Goal: Task Accomplishment & Management: Manage account settings

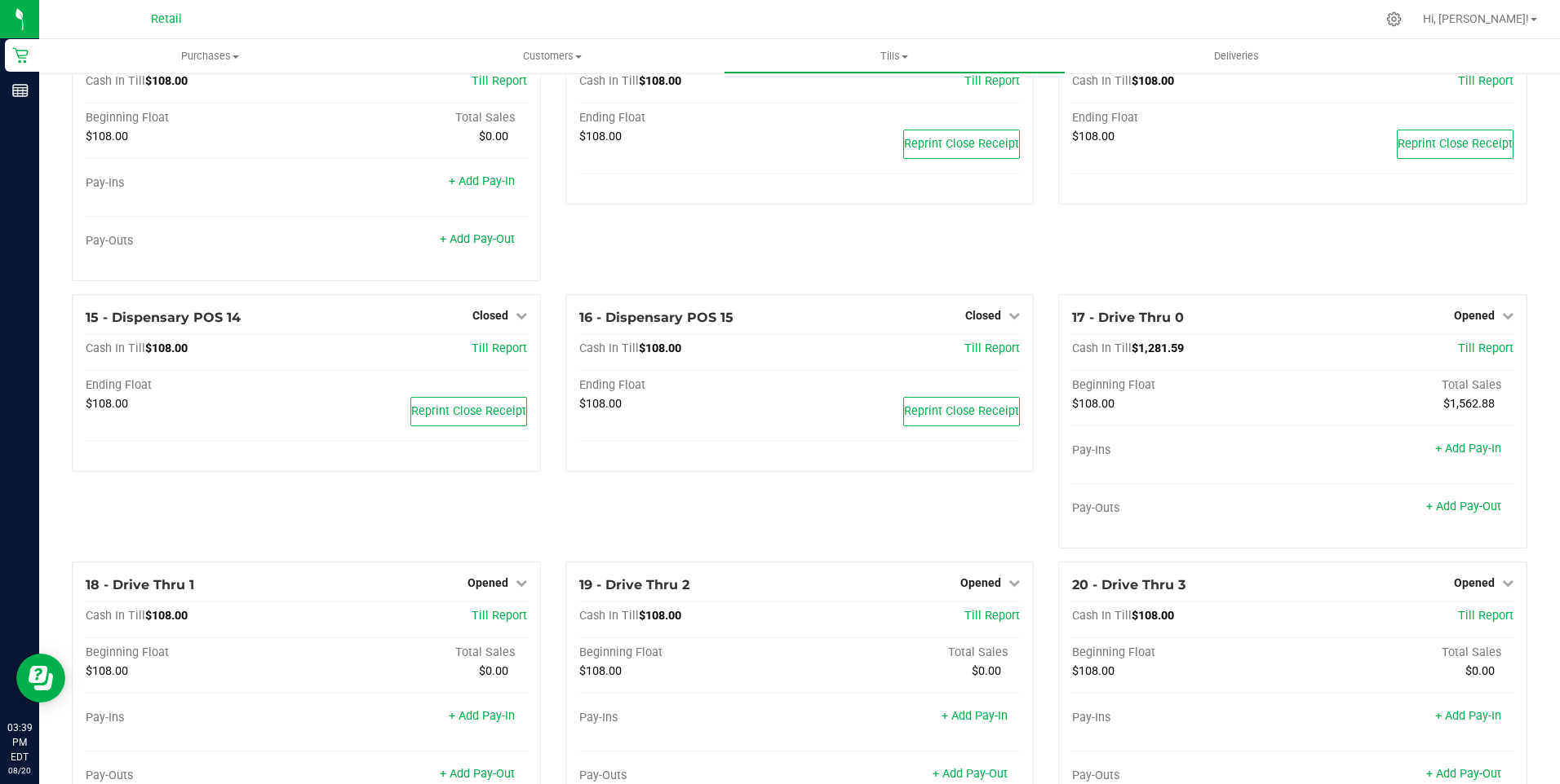
scroll to position [1060, 0]
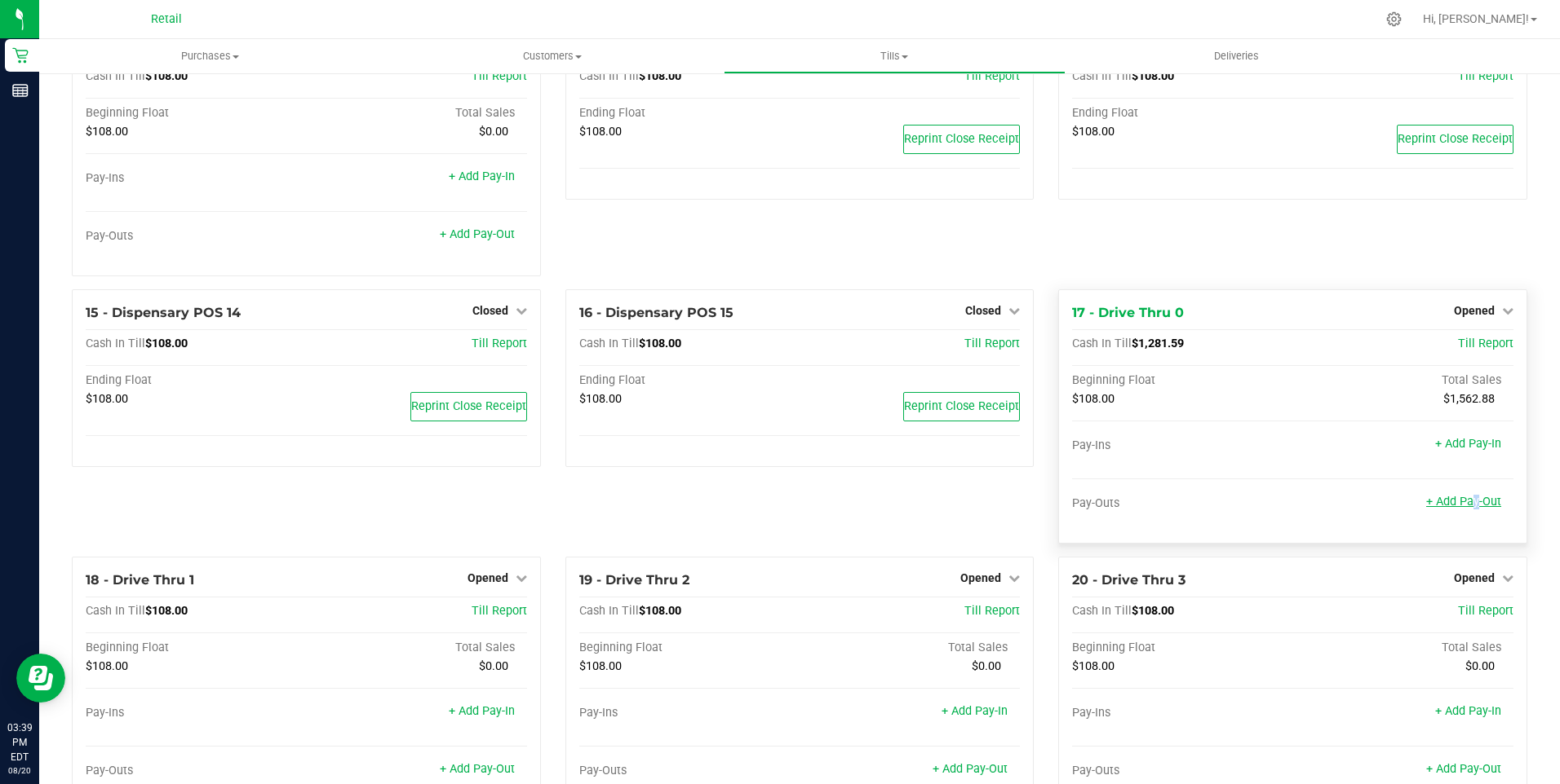
click at [1459, 509] on link "+ Add Pay-Out" at bounding box center [1464, 502] width 75 height 14
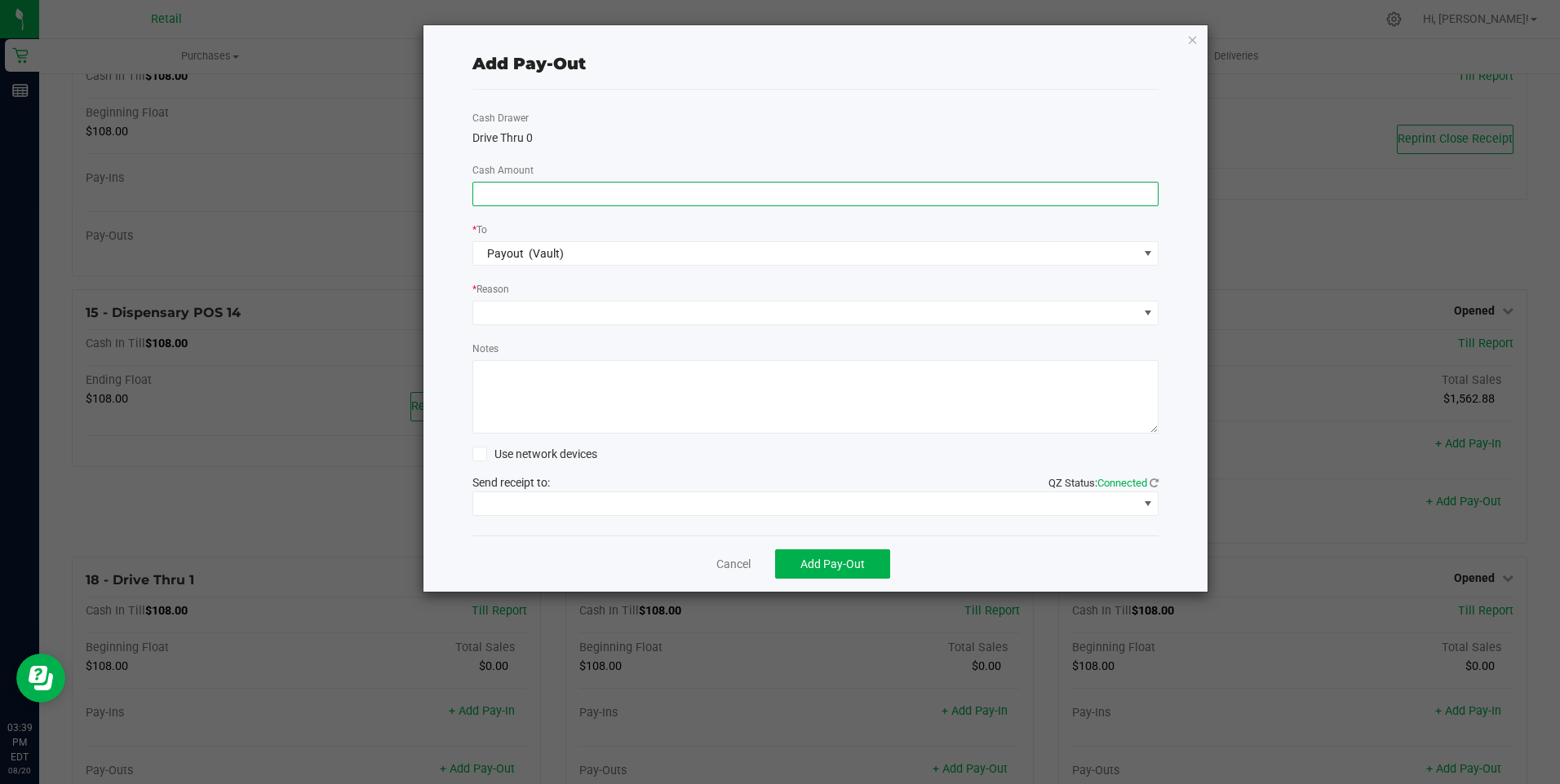
click at [483, 197] on input at bounding box center [816, 194] width 686 height 23
type input "$1,120.00"
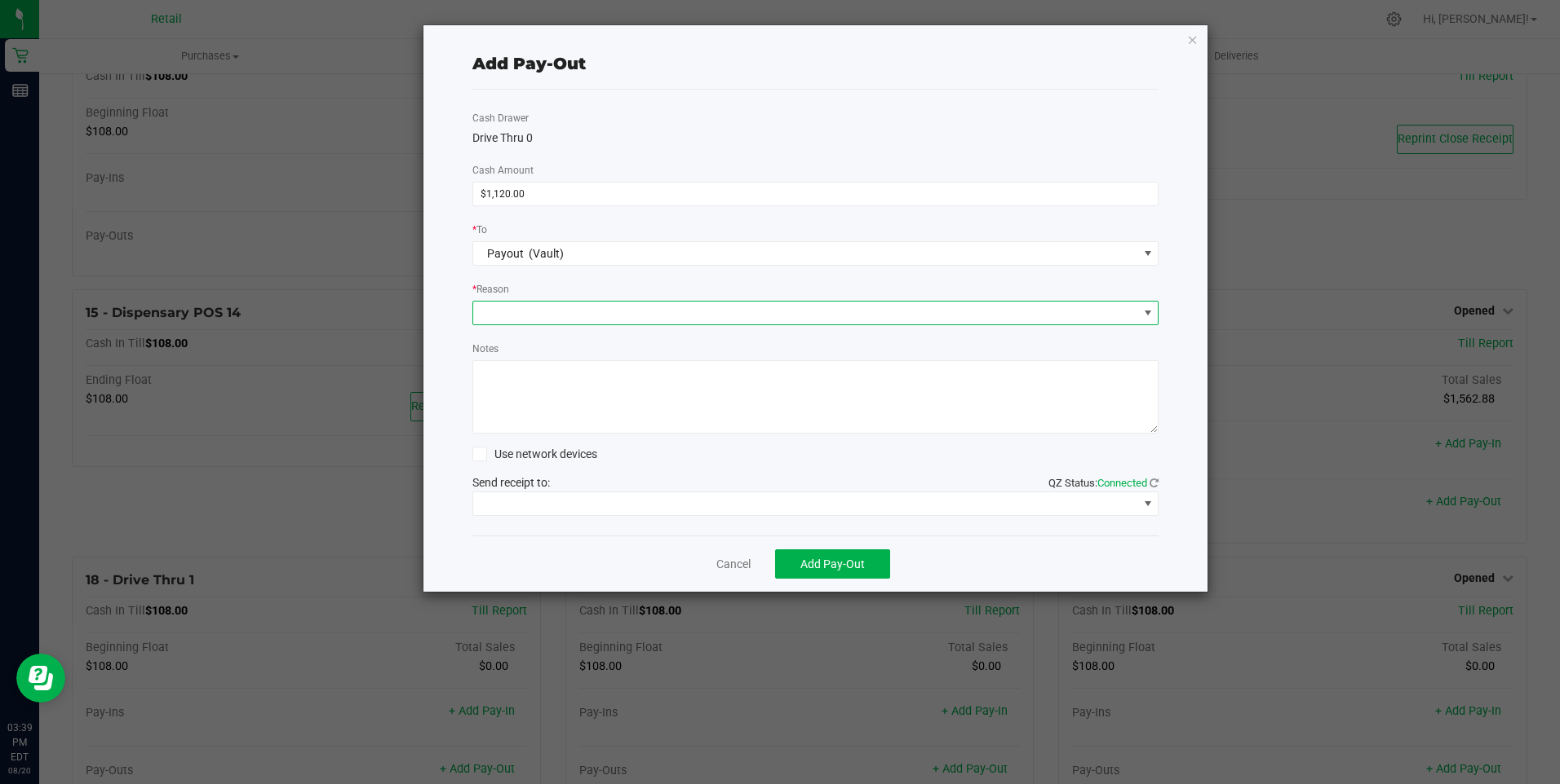
click at [518, 309] on span at bounding box center [805, 313] width 665 height 23
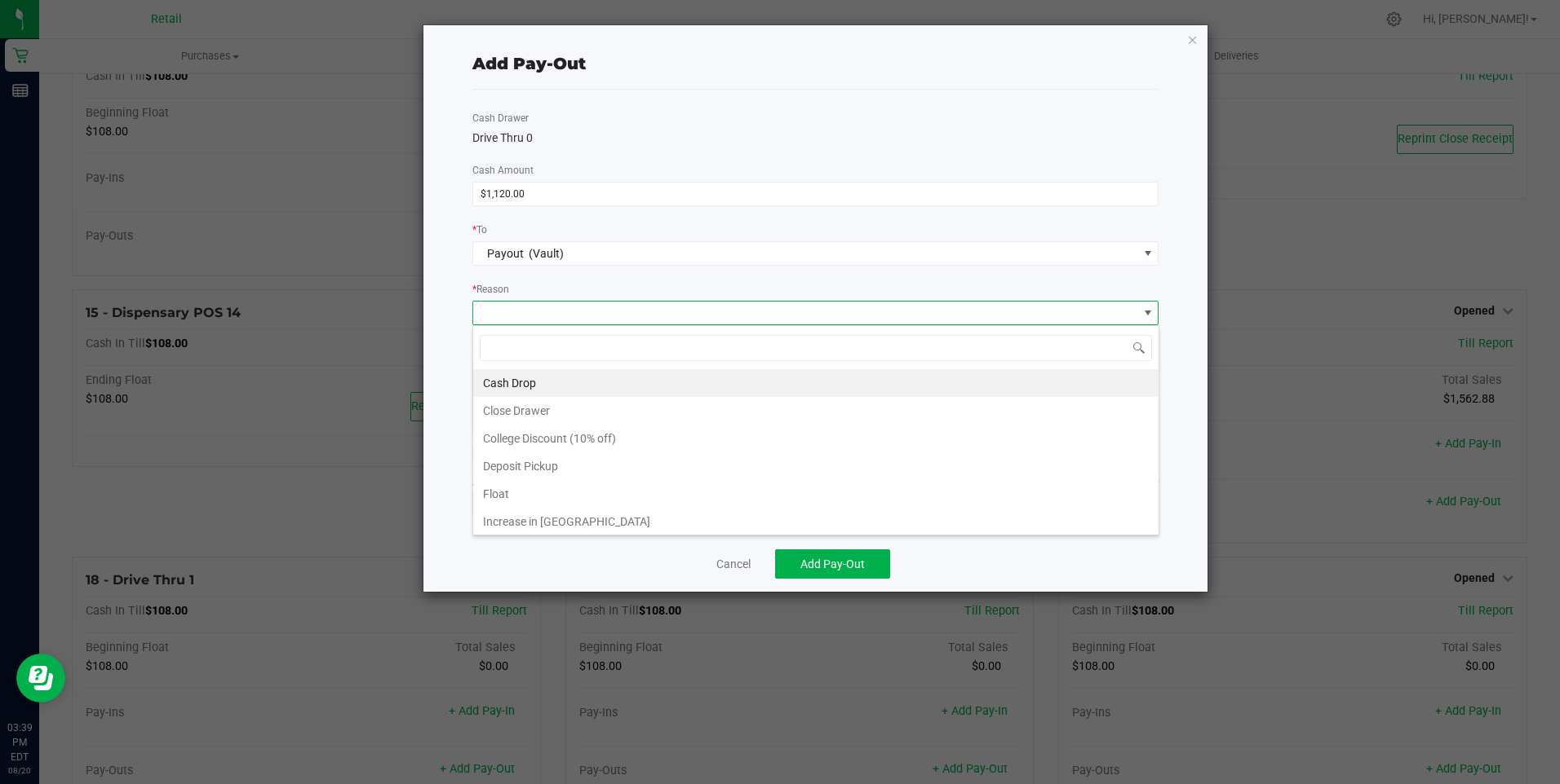
scroll to position [24, 686]
click at [529, 379] on li "Cash Drop" at bounding box center [816, 384] width 686 height 28
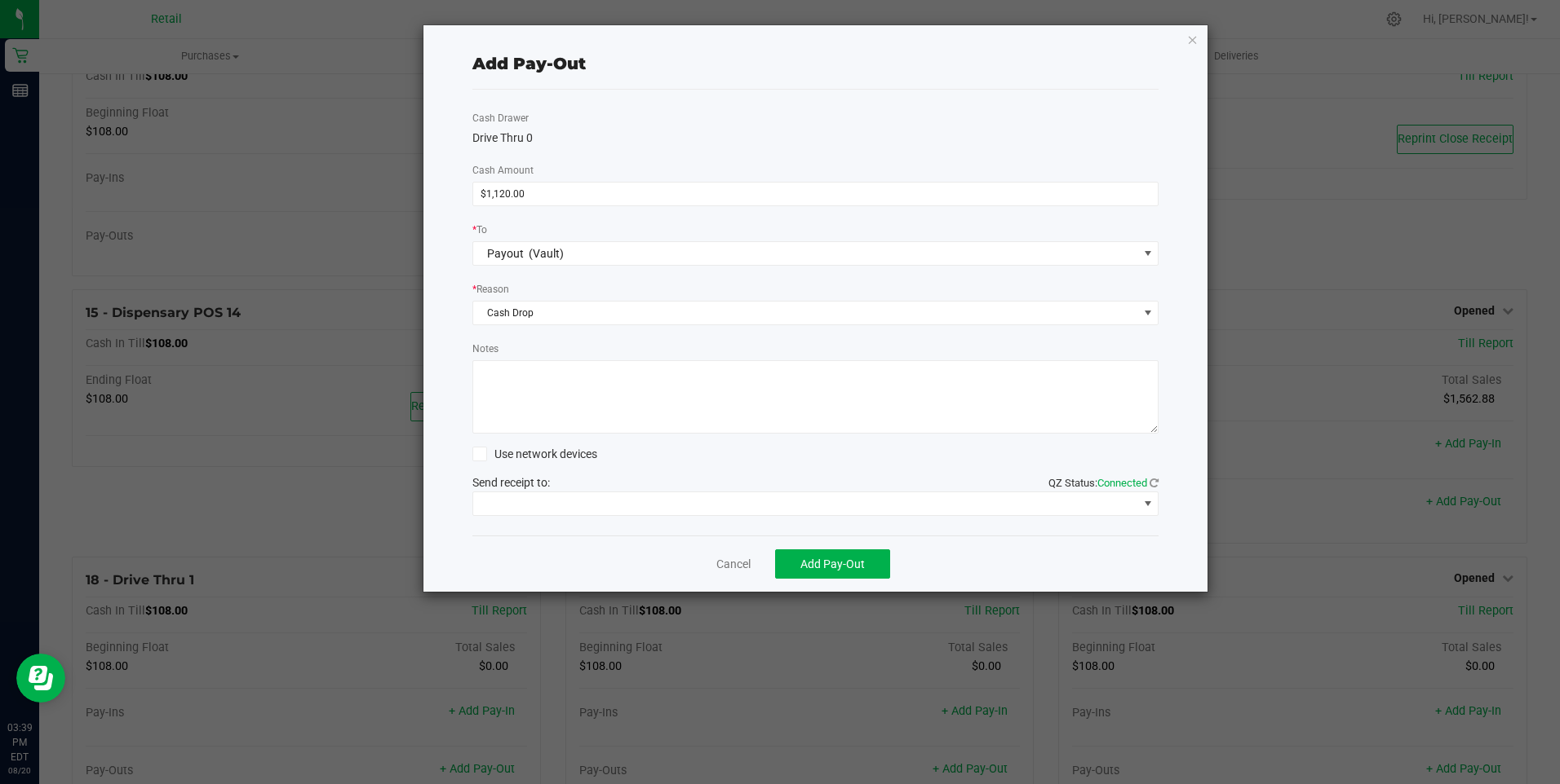
click at [523, 397] on textarea "Notes" at bounding box center [815, 397] width 686 height 73
type textarea "mg"
click at [576, 492] on span at bounding box center [805, 503] width 665 height 23
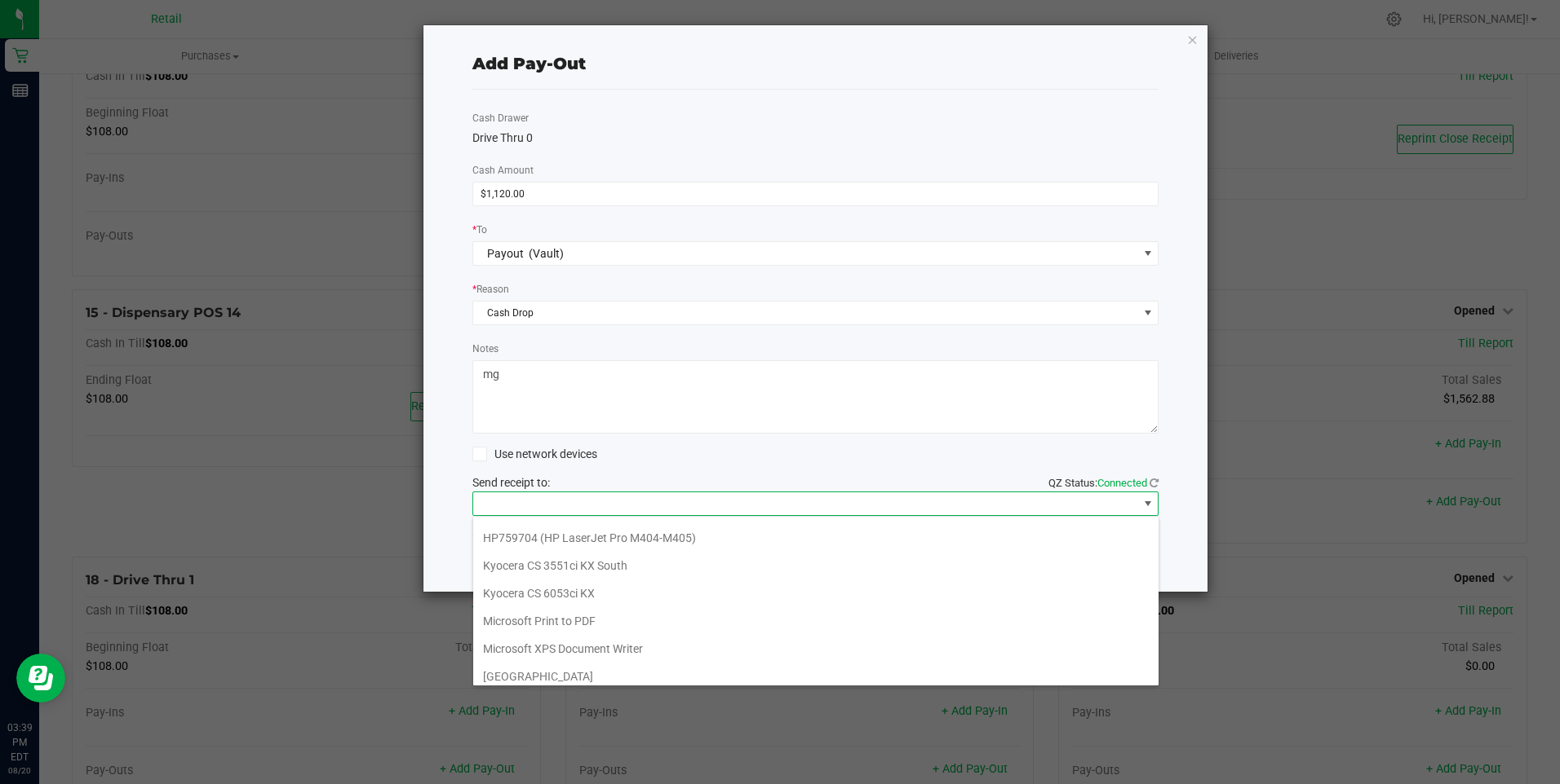
scroll to position [253, 0]
click at [596, 668] on Cutter "Star TSP143IIILAN Cutter" at bounding box center [816, 669] width 686 height 28
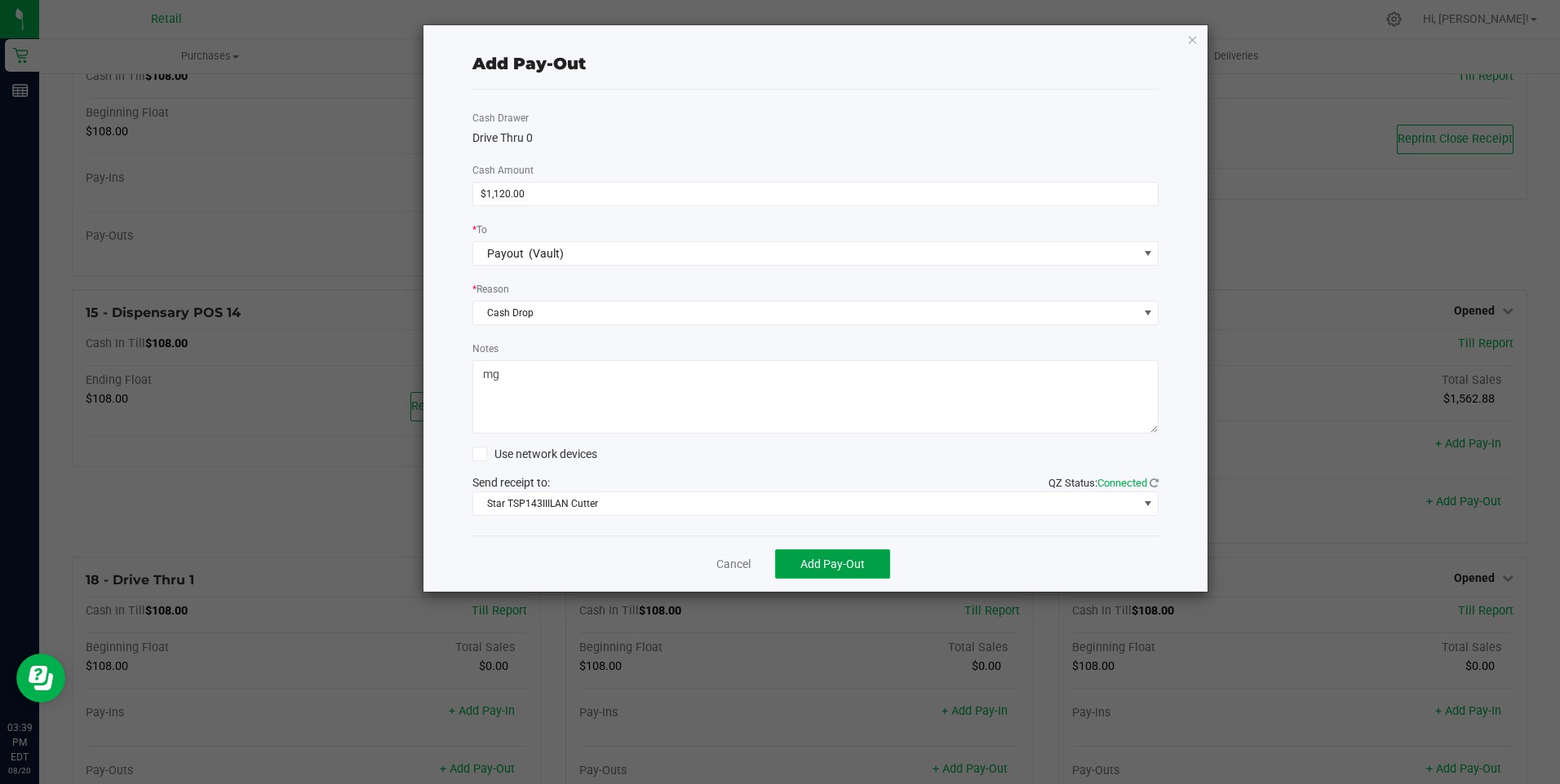
click at [839, 564] on span "Add Pay-Out" at bounding box center [832, 564] width 65 height 13
click at [733, 565] on link "Dismiss" at bounding box center [728, 565] width 39 height 17
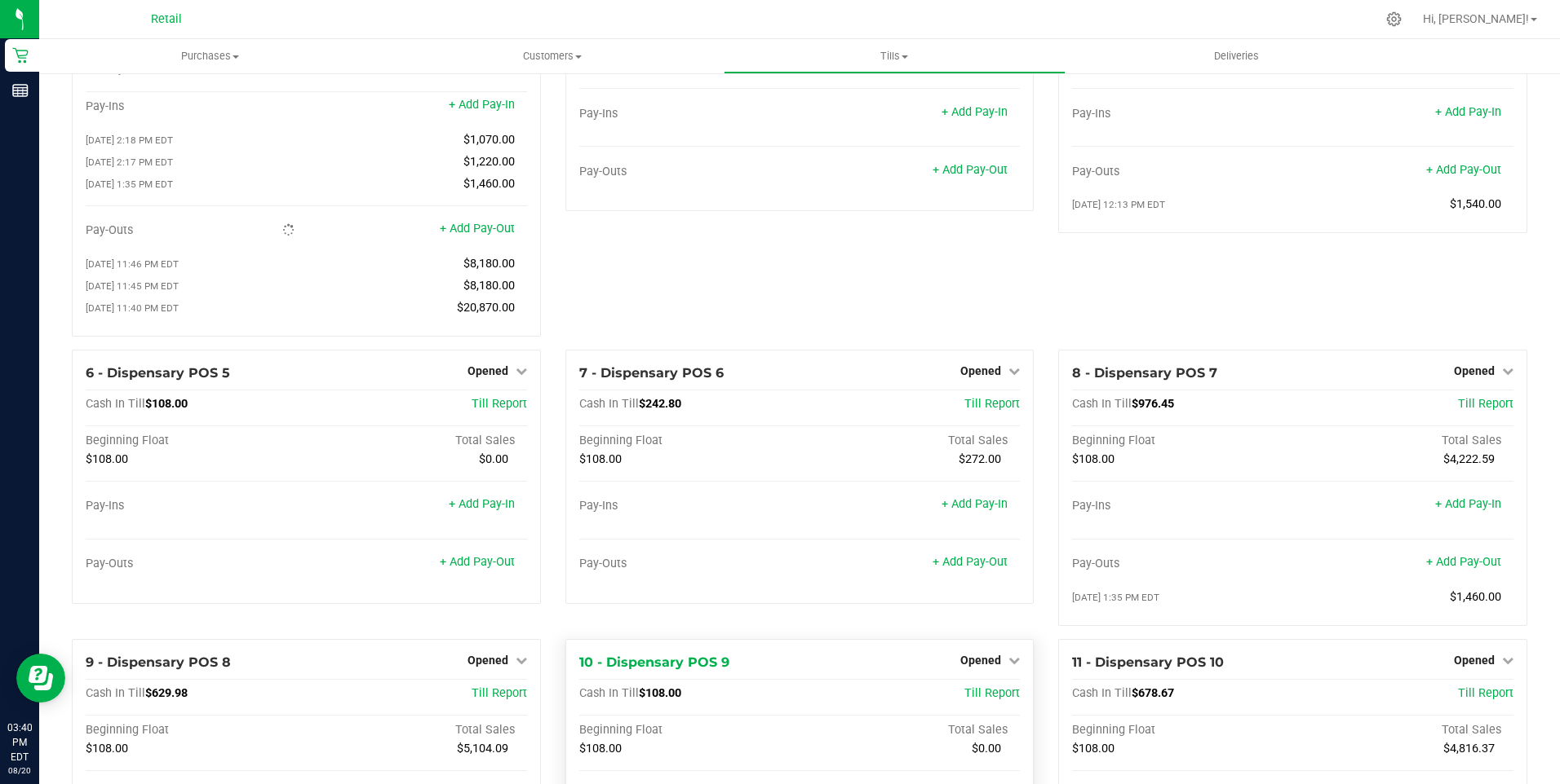
scroll to position [0, 0]
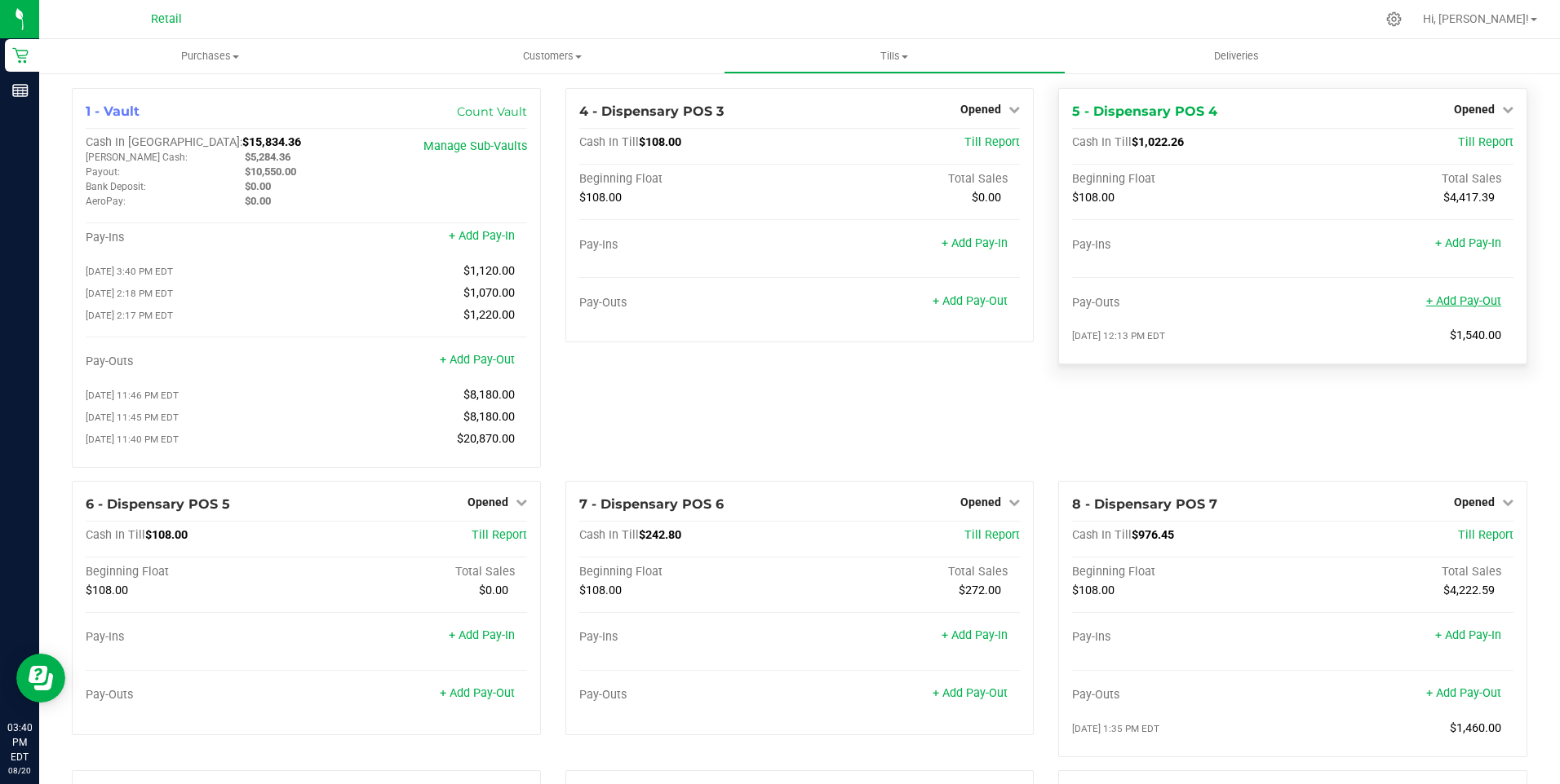
click at [1441, 298] on link "+ Add Pay-Out" at bounding box center [1464, 302] width 75 height 14
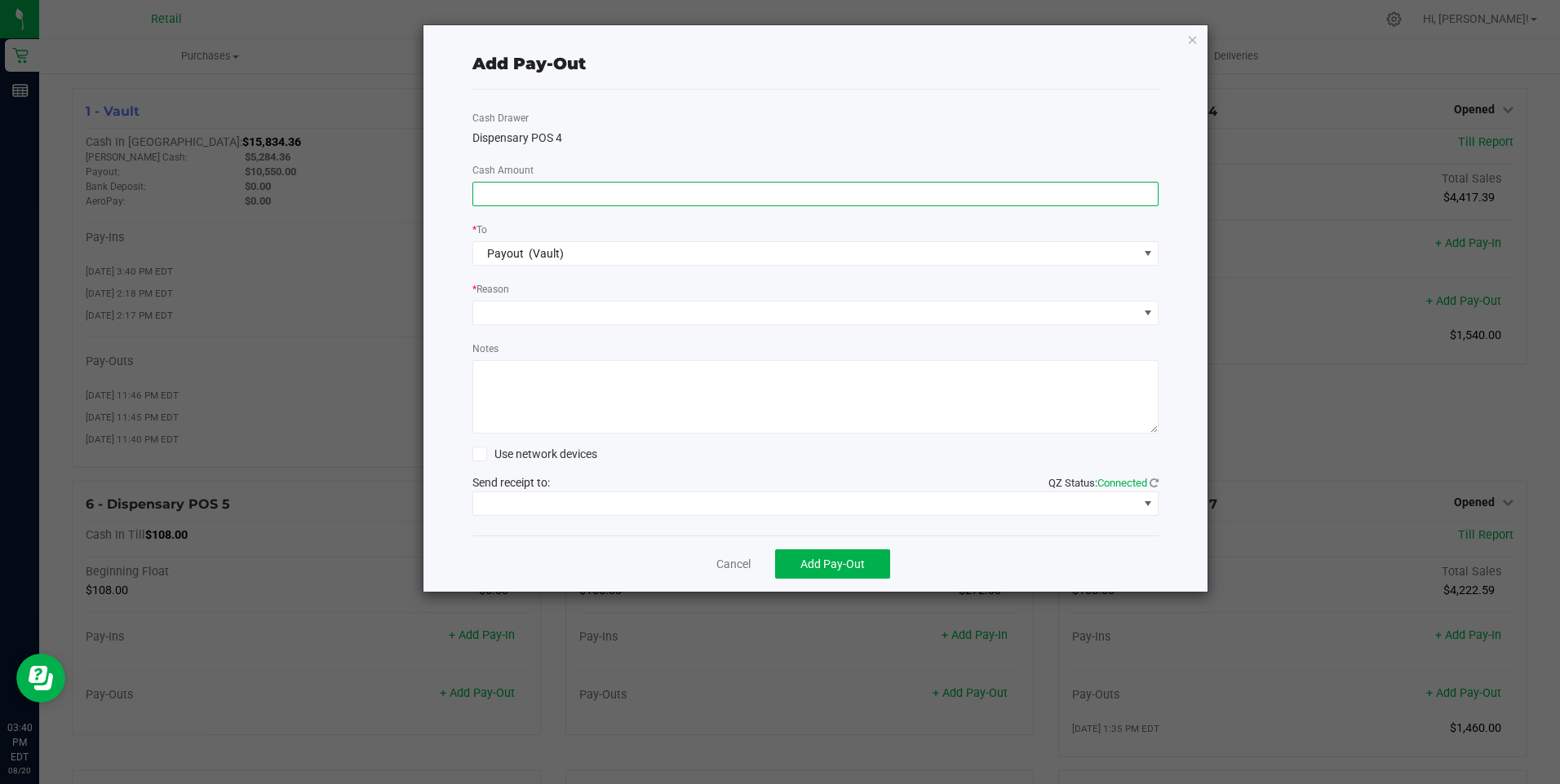
click at [497, 187] on input at bounding box center [816, 194] width 686 height 23
type input "$980.00"
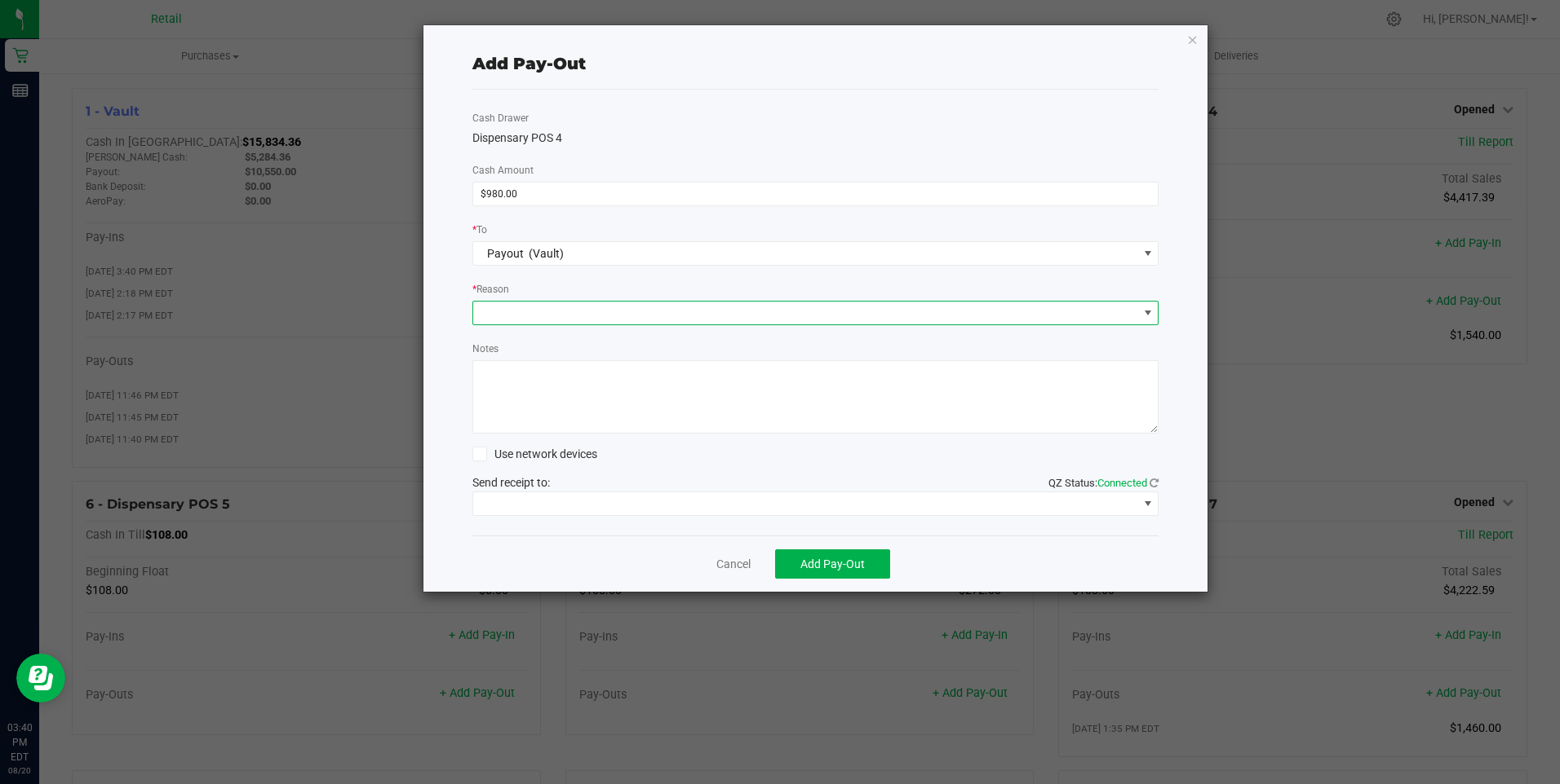
click at [512, 307] on span at bounding box center [805, 313] width 665 height 23
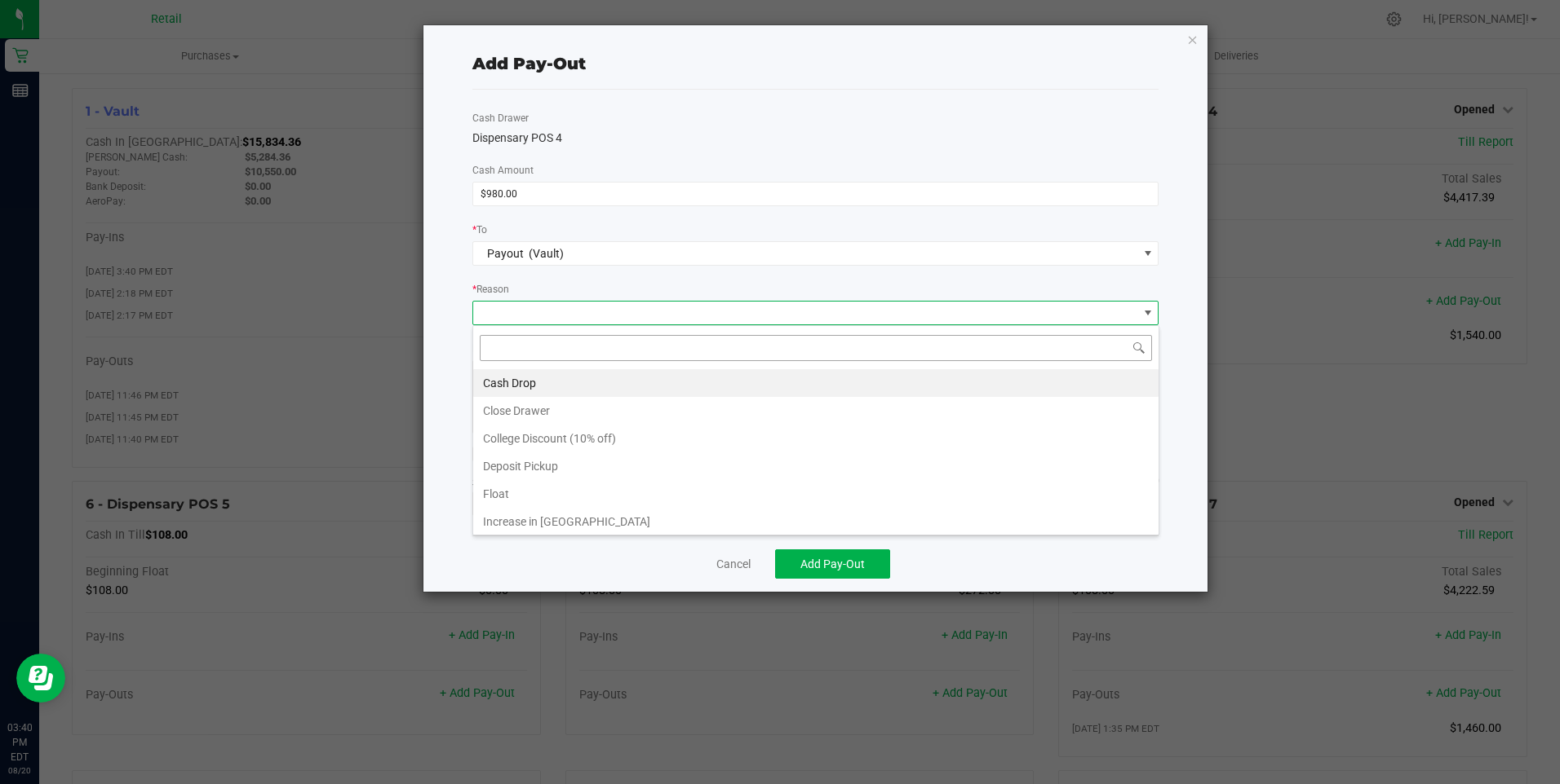
scroll to position [24, 686]
click at [507, 383] on li "Cash Drop" at bounding box center [816, 384] width 686 height 28
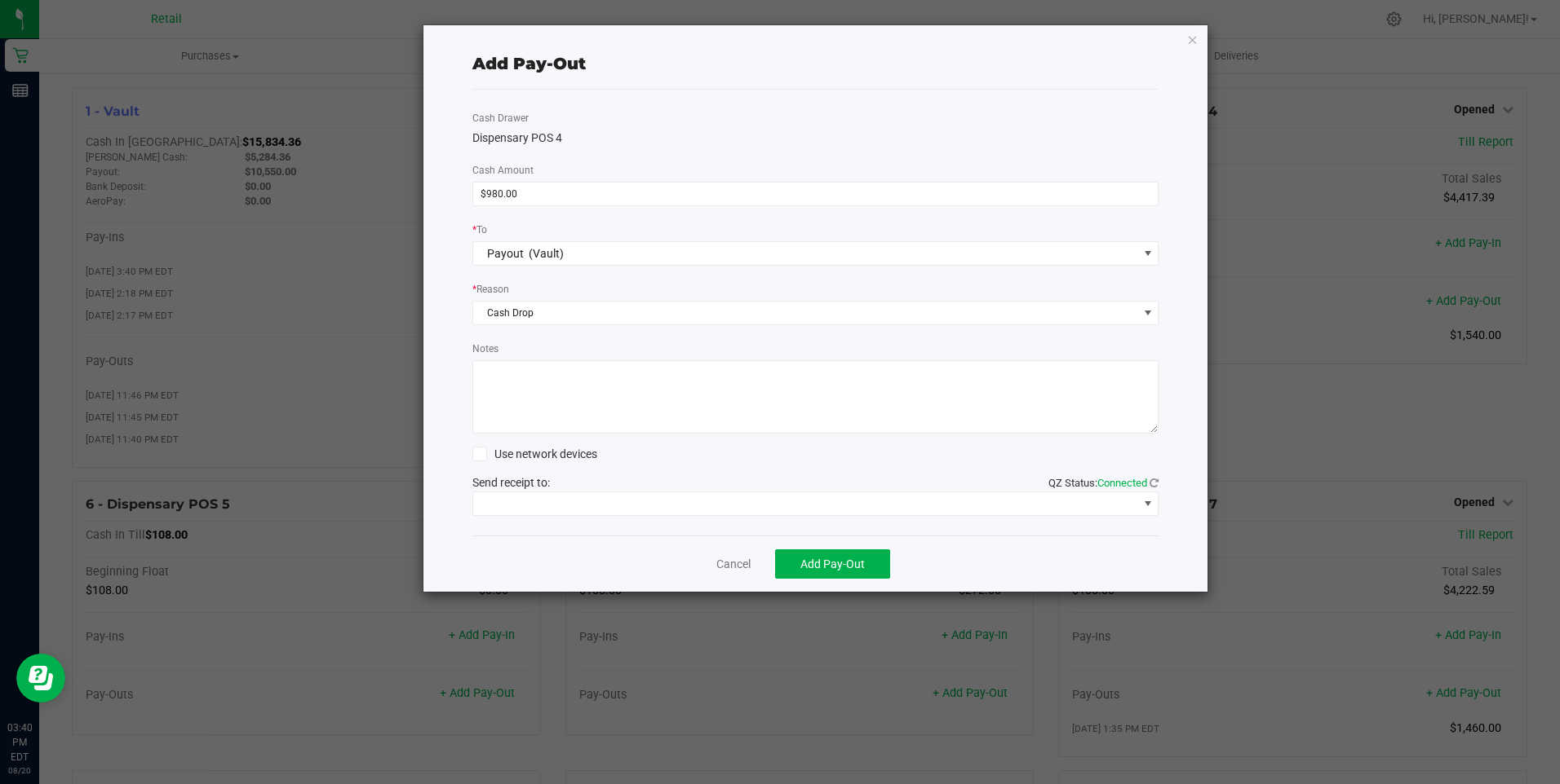
click at [505, 407] on textarea "Notes" at bounding box center [815, 397] width 686 height 73
type textarea "mg"
click at [519, 496] on span at bounding box center [805, 503] width 665 height 23
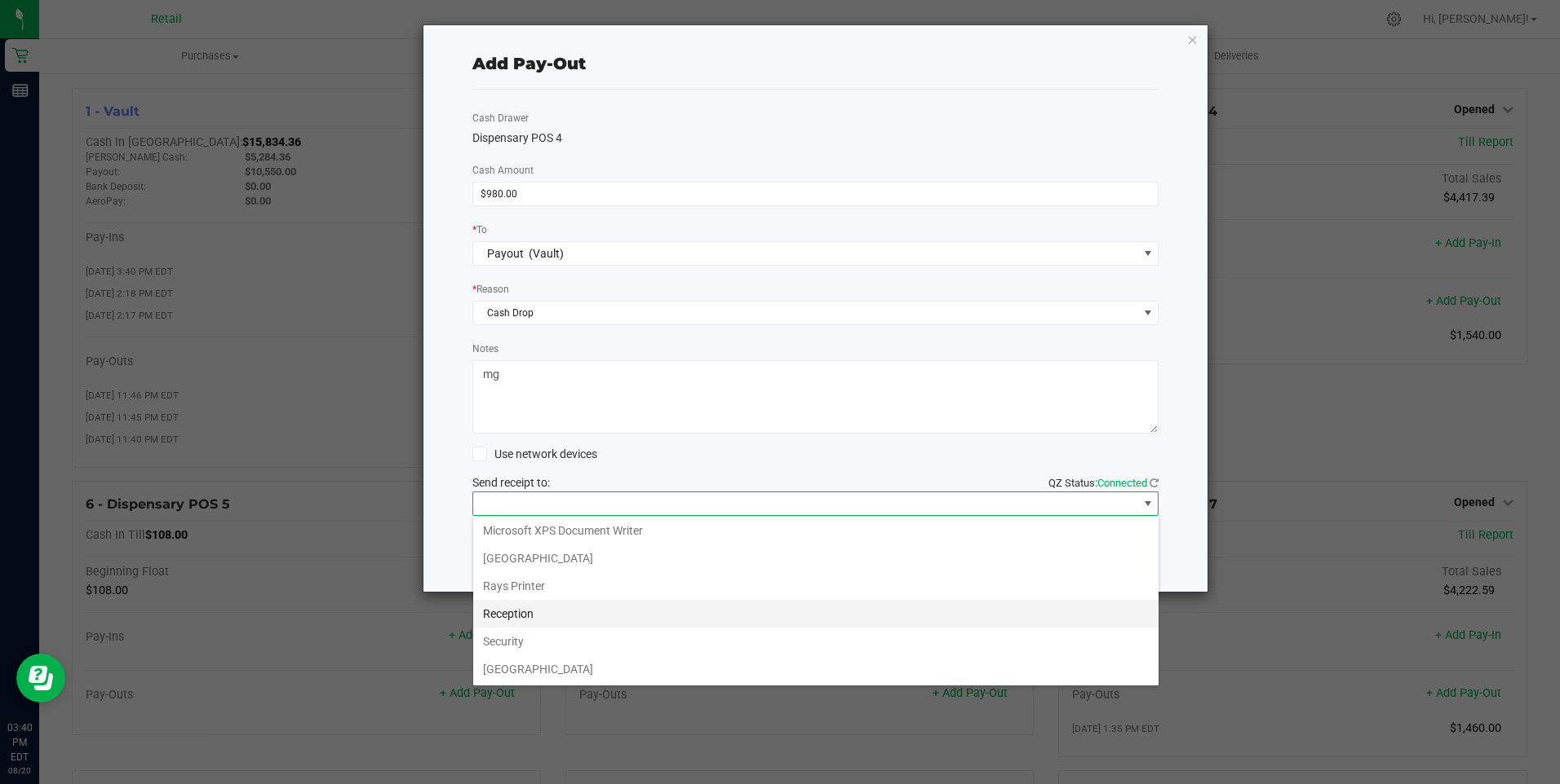
scroll to position [253, 0]
click at [586, 665] on Cutter "Star TSP143IIILAN Cutter" at bounding box center [816, 669] width 686 height 28
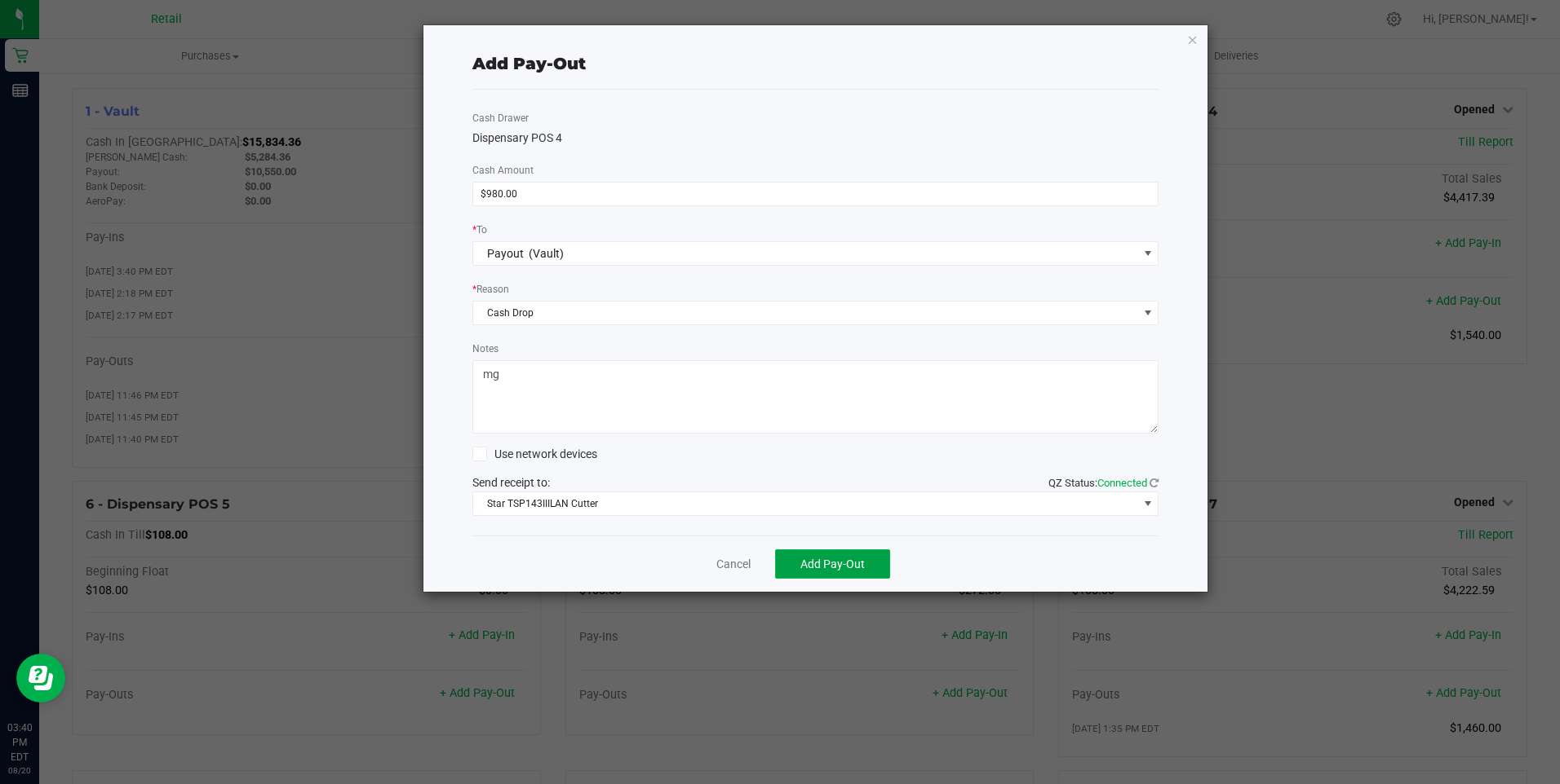
click at [835, 569] on span "Add Pay-Out" at bounding box center [832, 564] width 65 height 13
click at [734, 564] on link "Dismiss" at bounding box center [728, 565] width 39 height 17
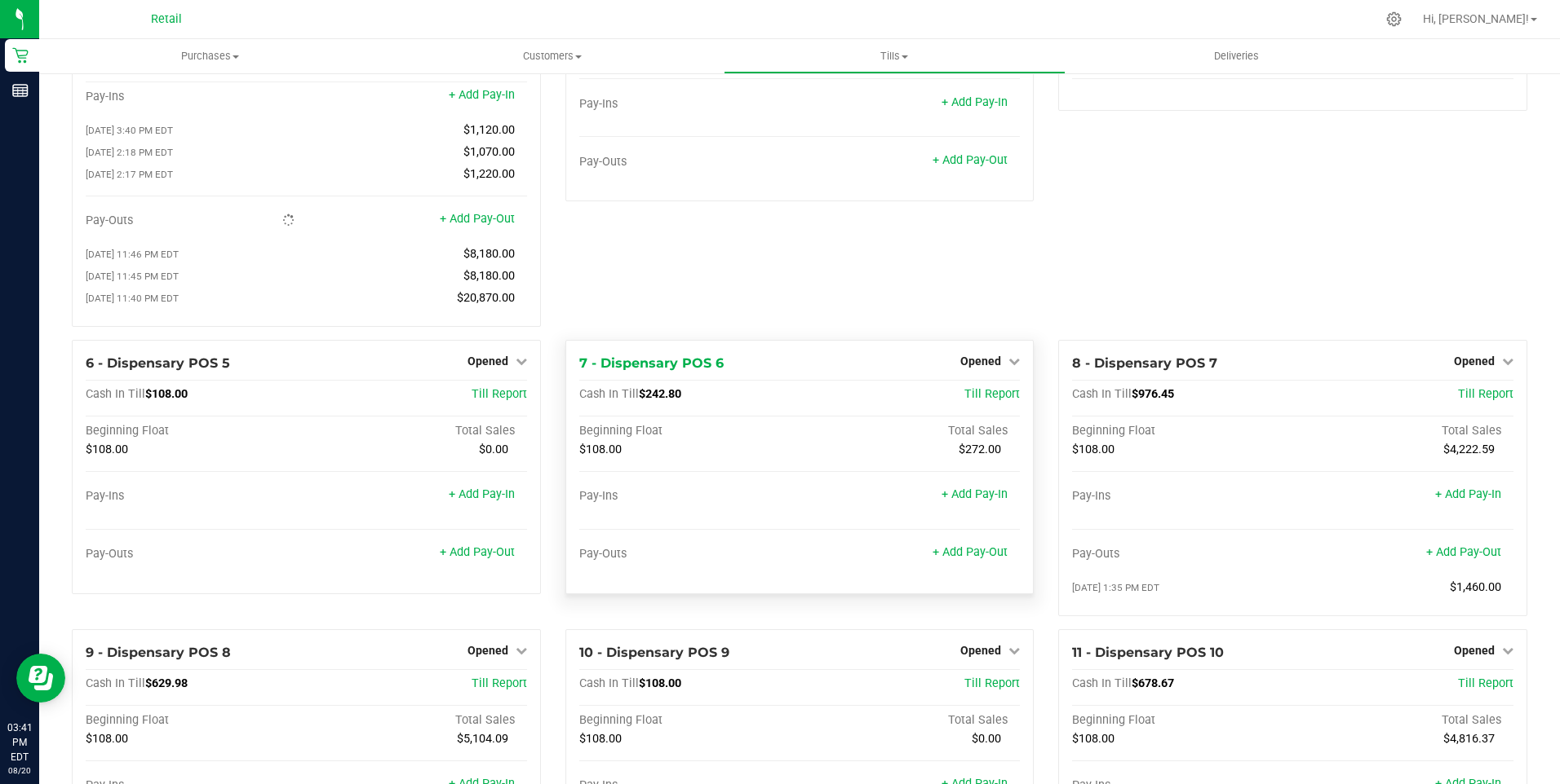
scroll to position [163, 0]
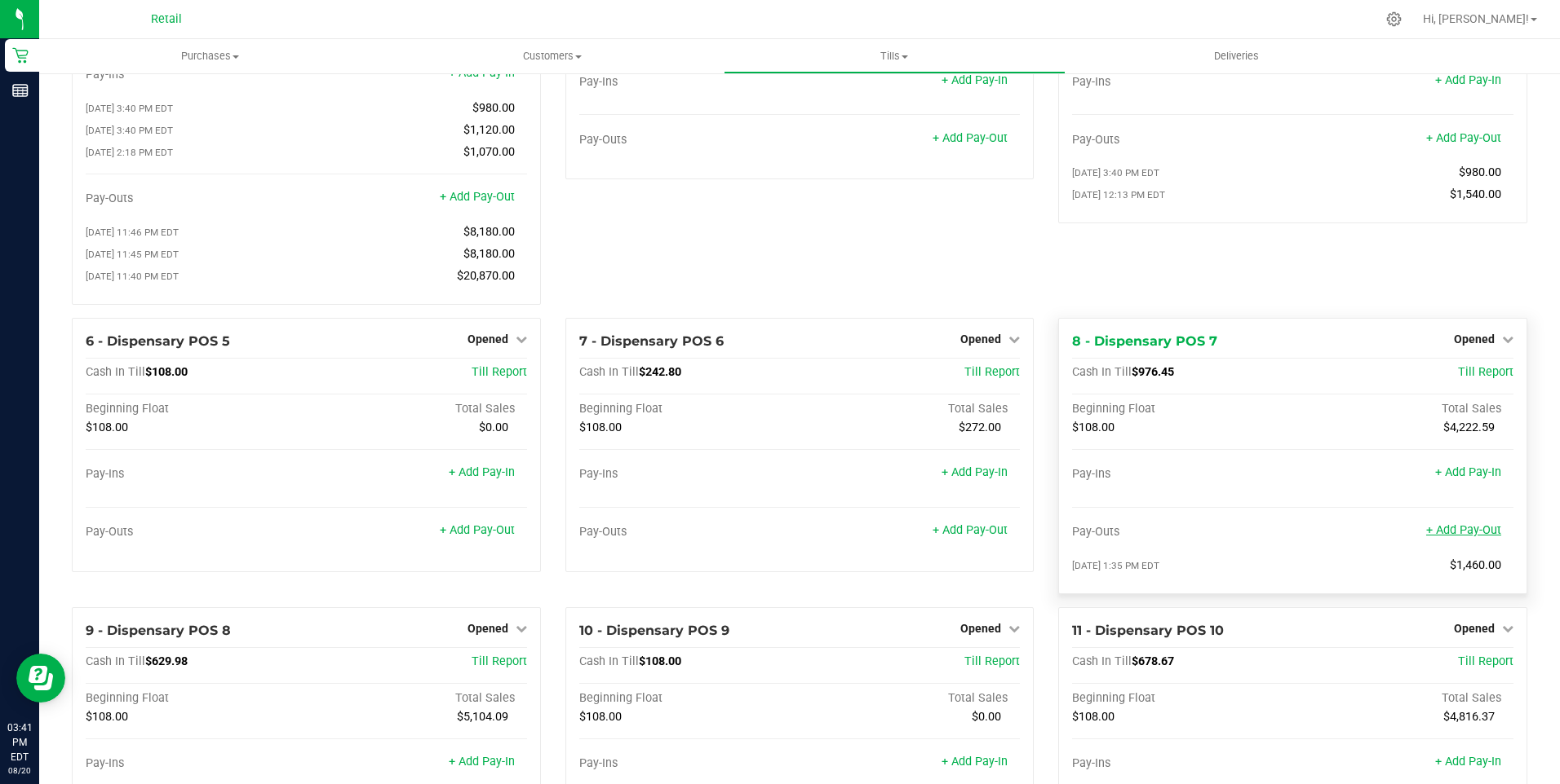
click at [1451, 538] on link "+ Add Pay-Out" at bounding box center [1464, 531] width 75 height 14
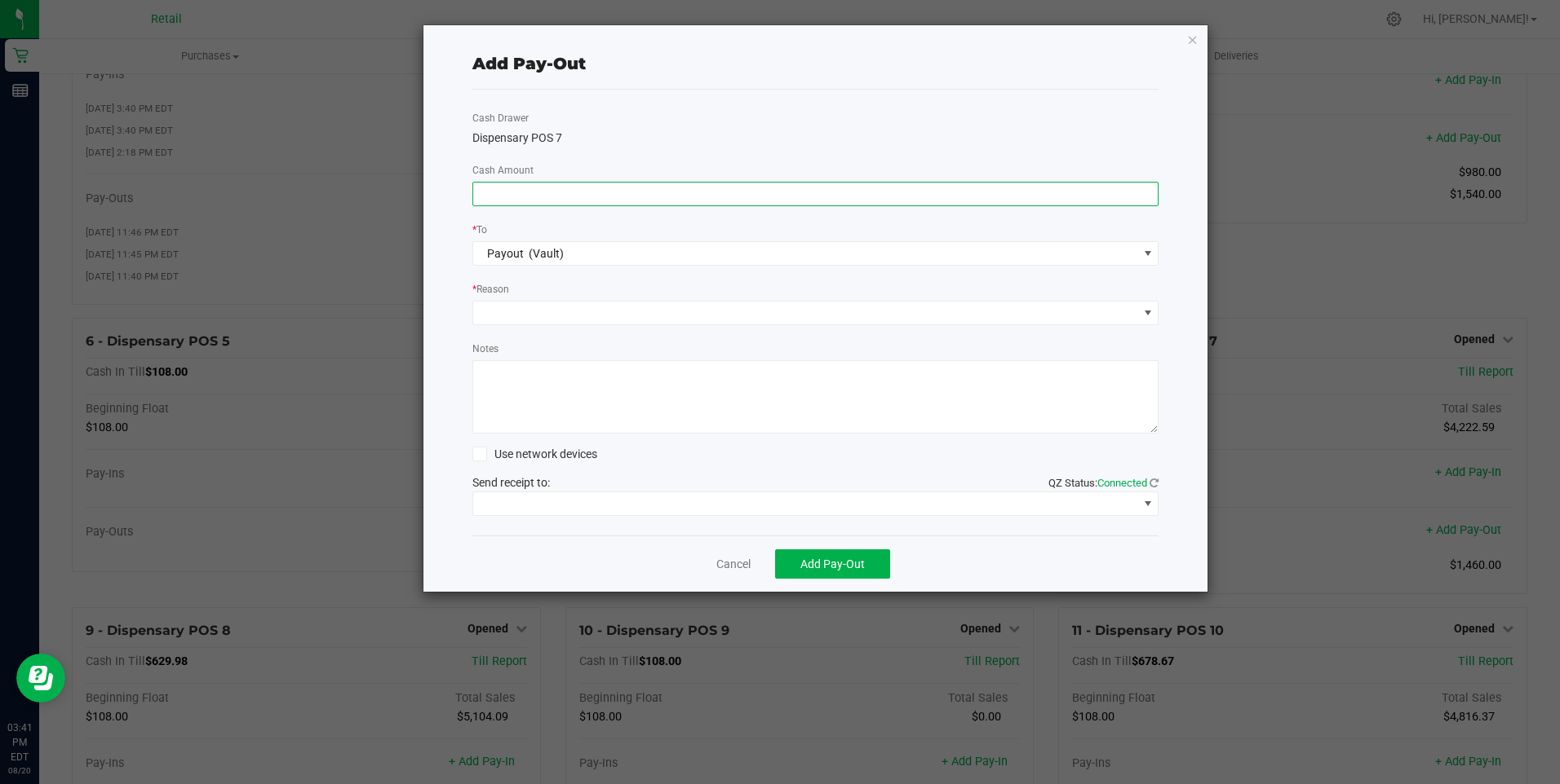
drag, startPoint x: 488, startPoint y: 195, endPoint x: 477, endPoint y: 194, distance: 11.0
click at [488, 194] on input at bounding box center [816, 194] width 686 height 23
type input "$840.00"
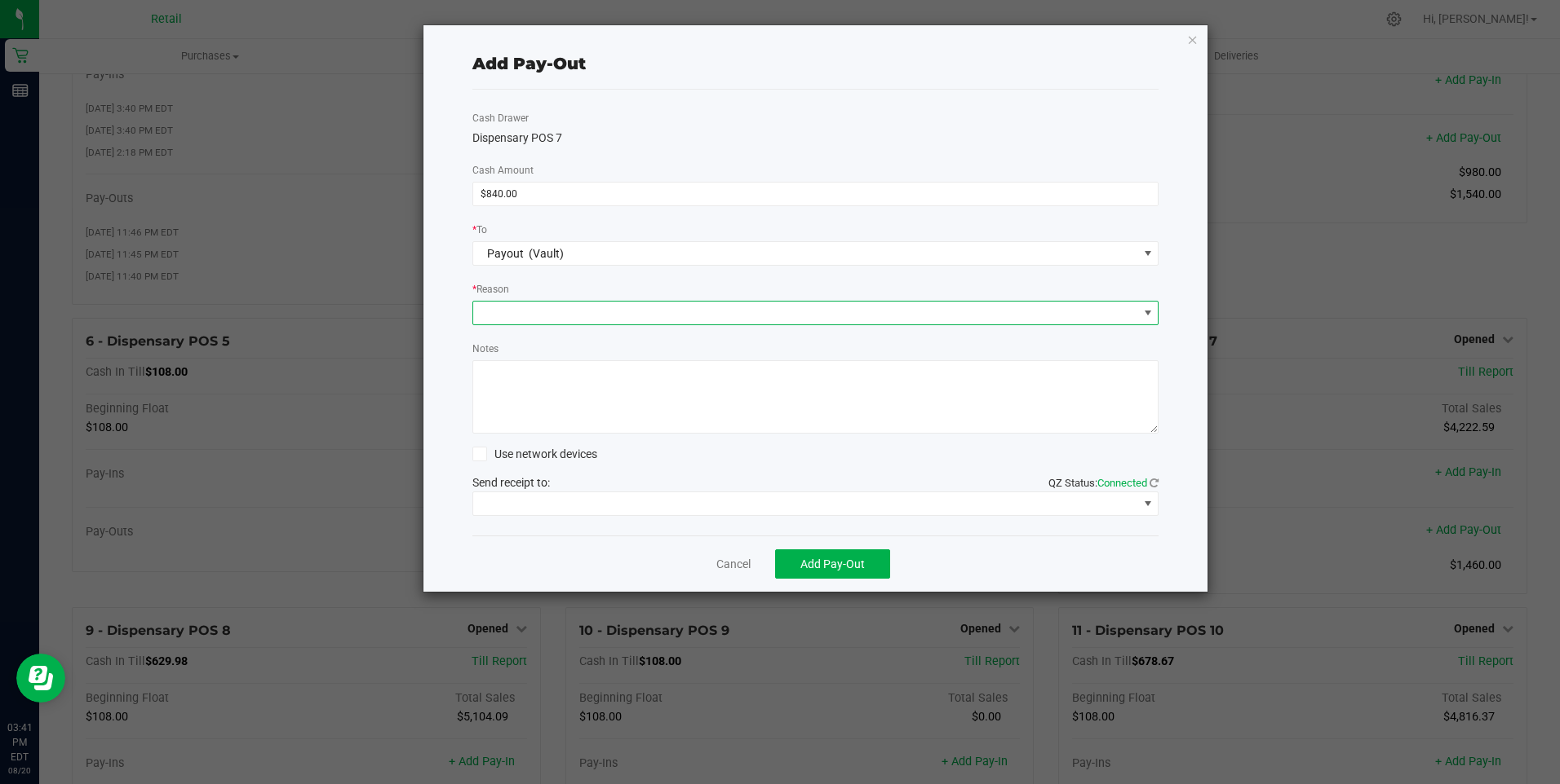
click at [516, 304] on span at bounding box center [805, 313] width 665 height 23
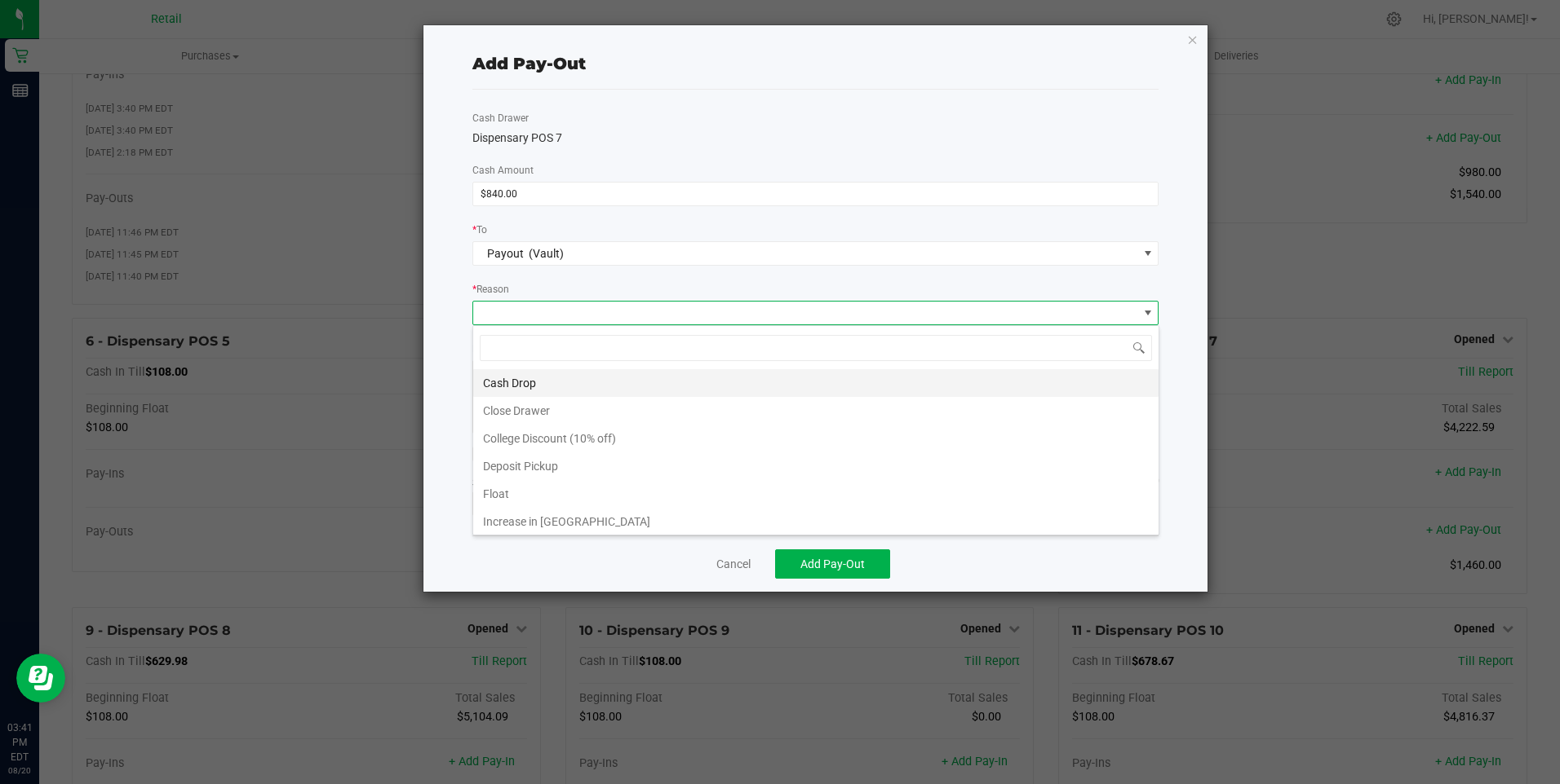
scroll to position [24, 686]
click at [533, 381] on li "Cash Drop" at bounding box center [816, 384] width 686 height 28
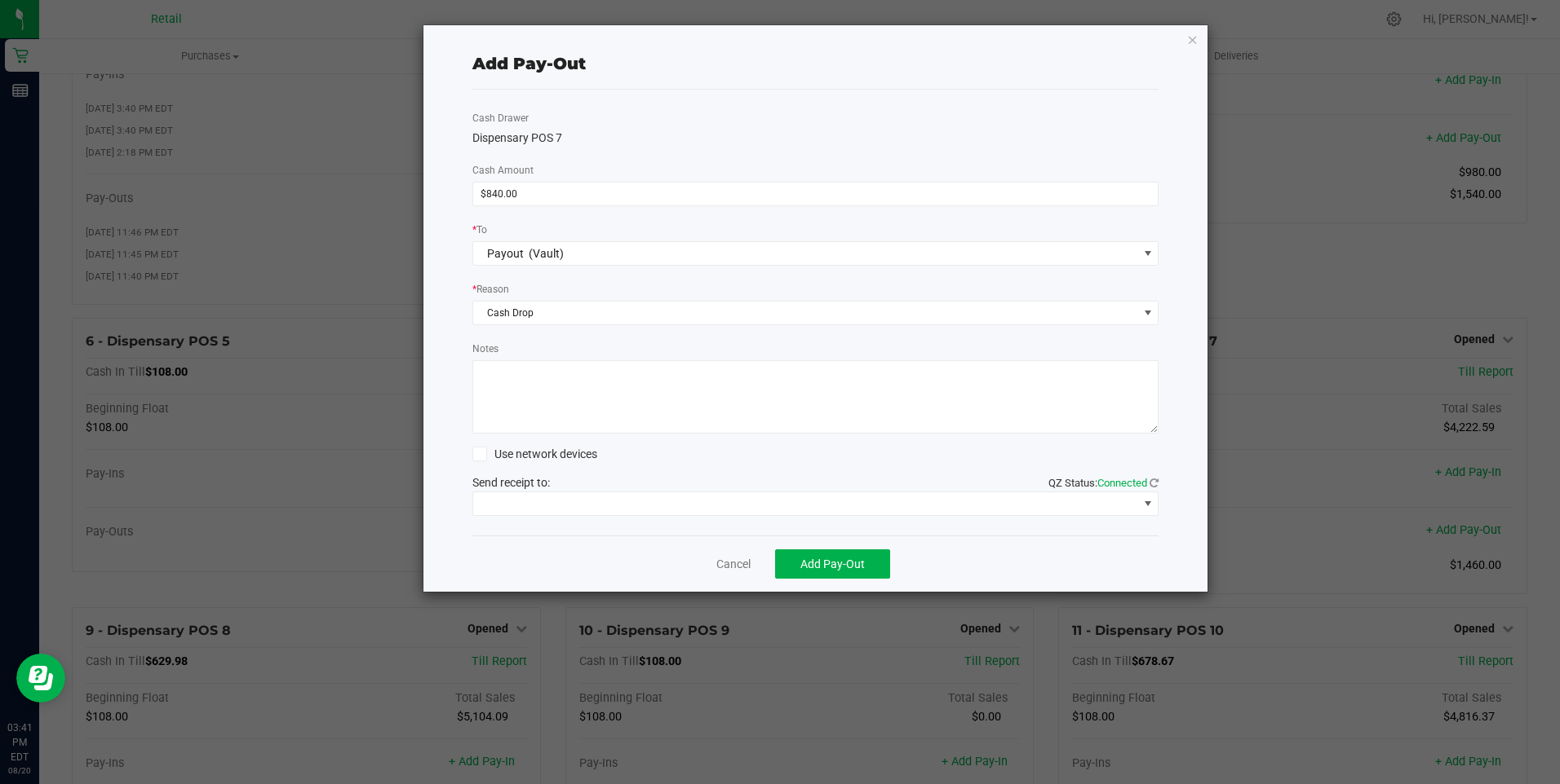
click at [519, 381] on textarea "Notes" at bounding box center [815, 397] width 686 height 73
type textarea "mg"
click at [588, 502] on span at bounding box center [805, 503] width 665 height 23
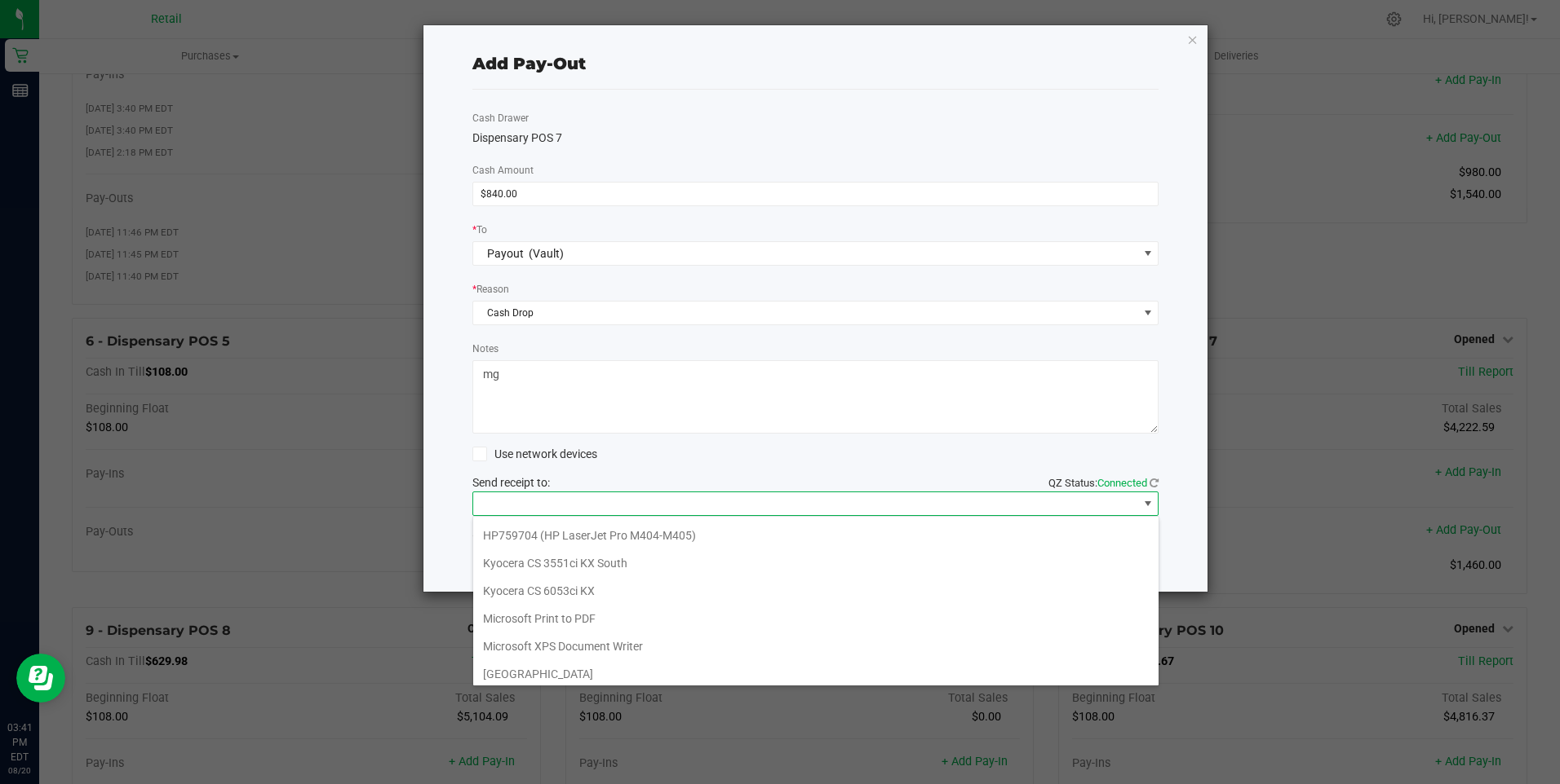
scroll to position [253, 0]
click at [594, 662] on Cutter "Star TSP143IIILAN Cutter" at bounding box center [816, 669] width 686 height 28
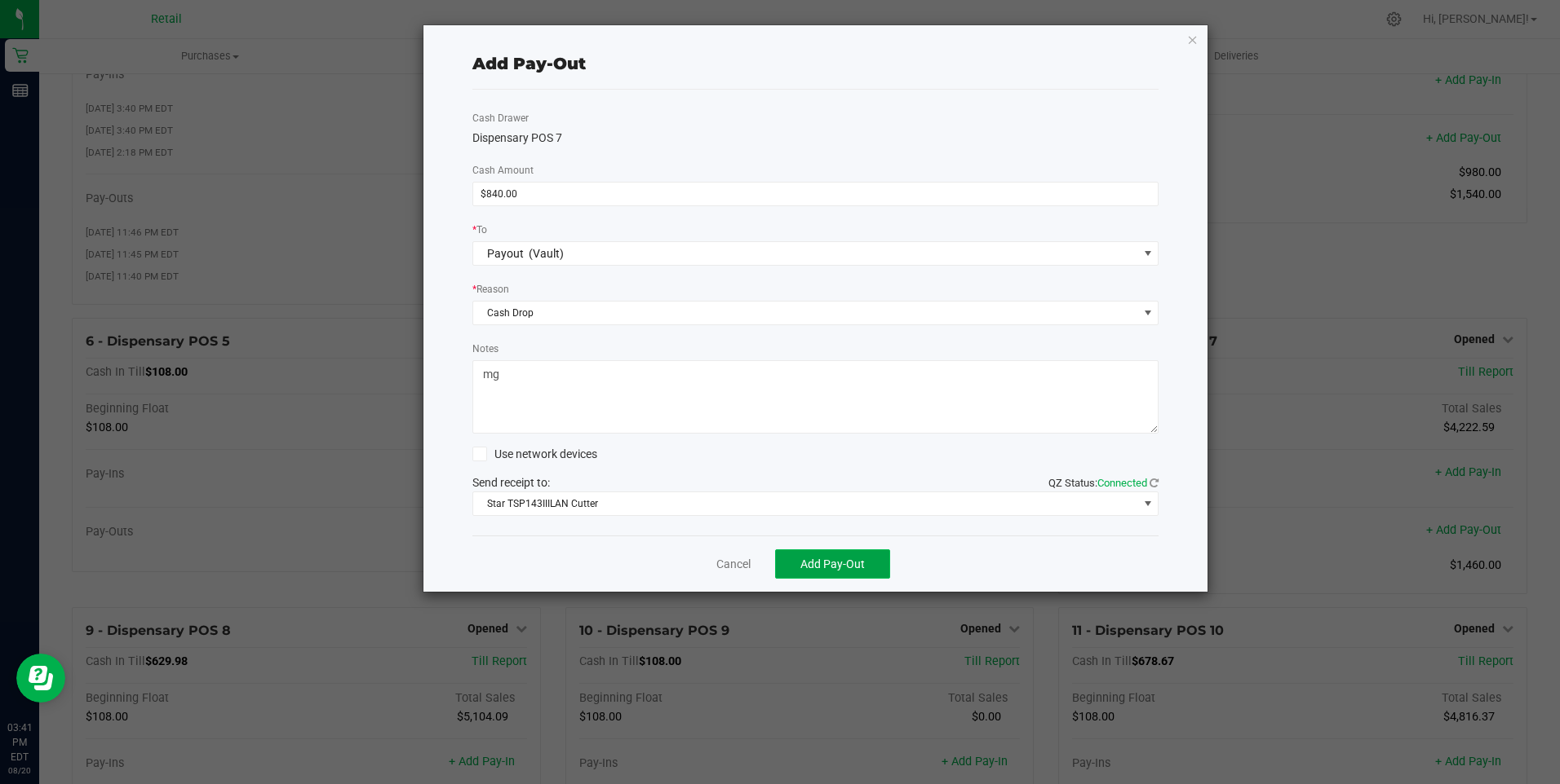
click at [832, 566] on span "Add Pay-Out" at bounding box center [832, 564] width 65 height 13
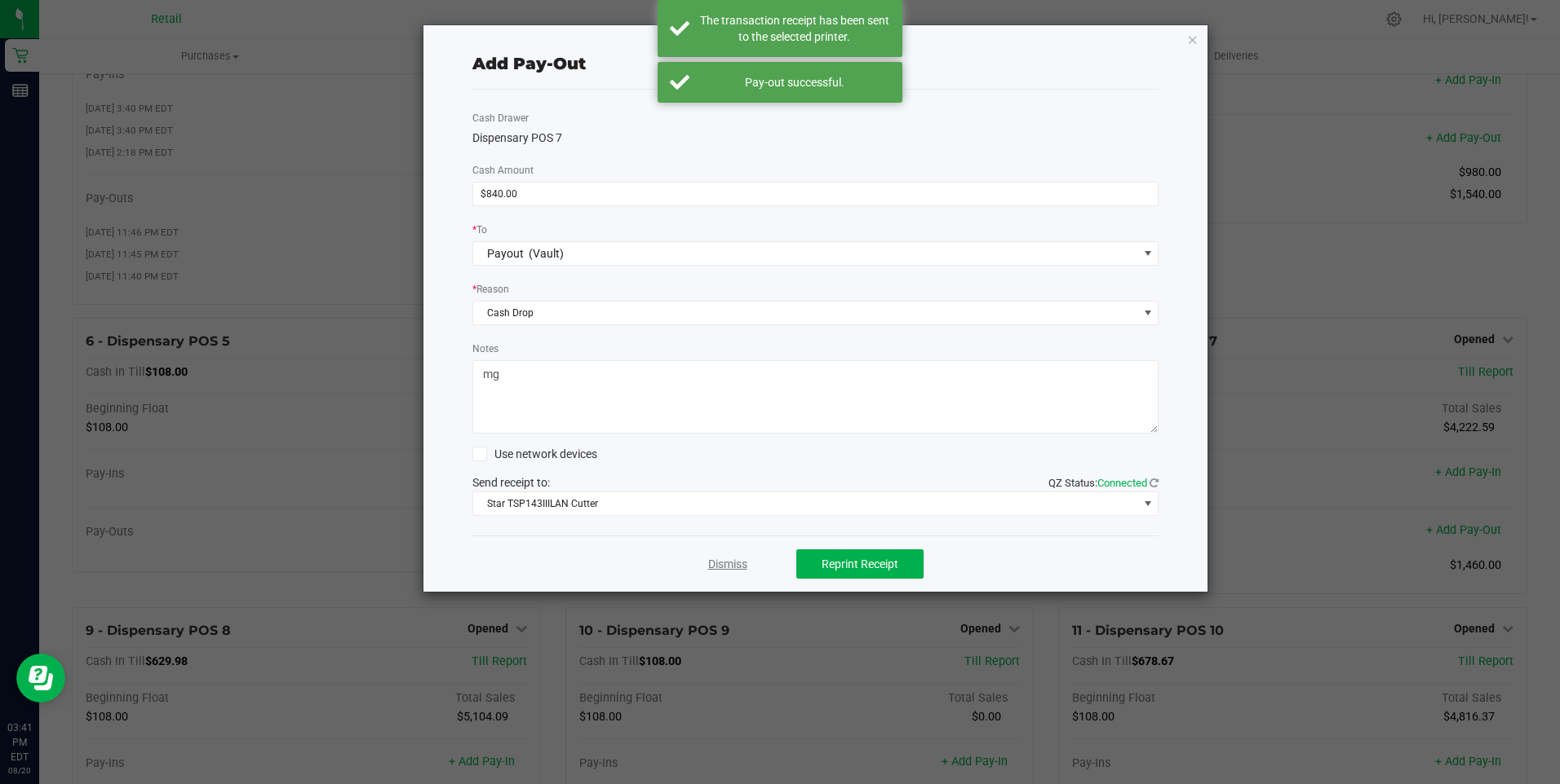
click at [727, 556] on link "Dismiss" at bounding box center [728, 565] width 39 height 17
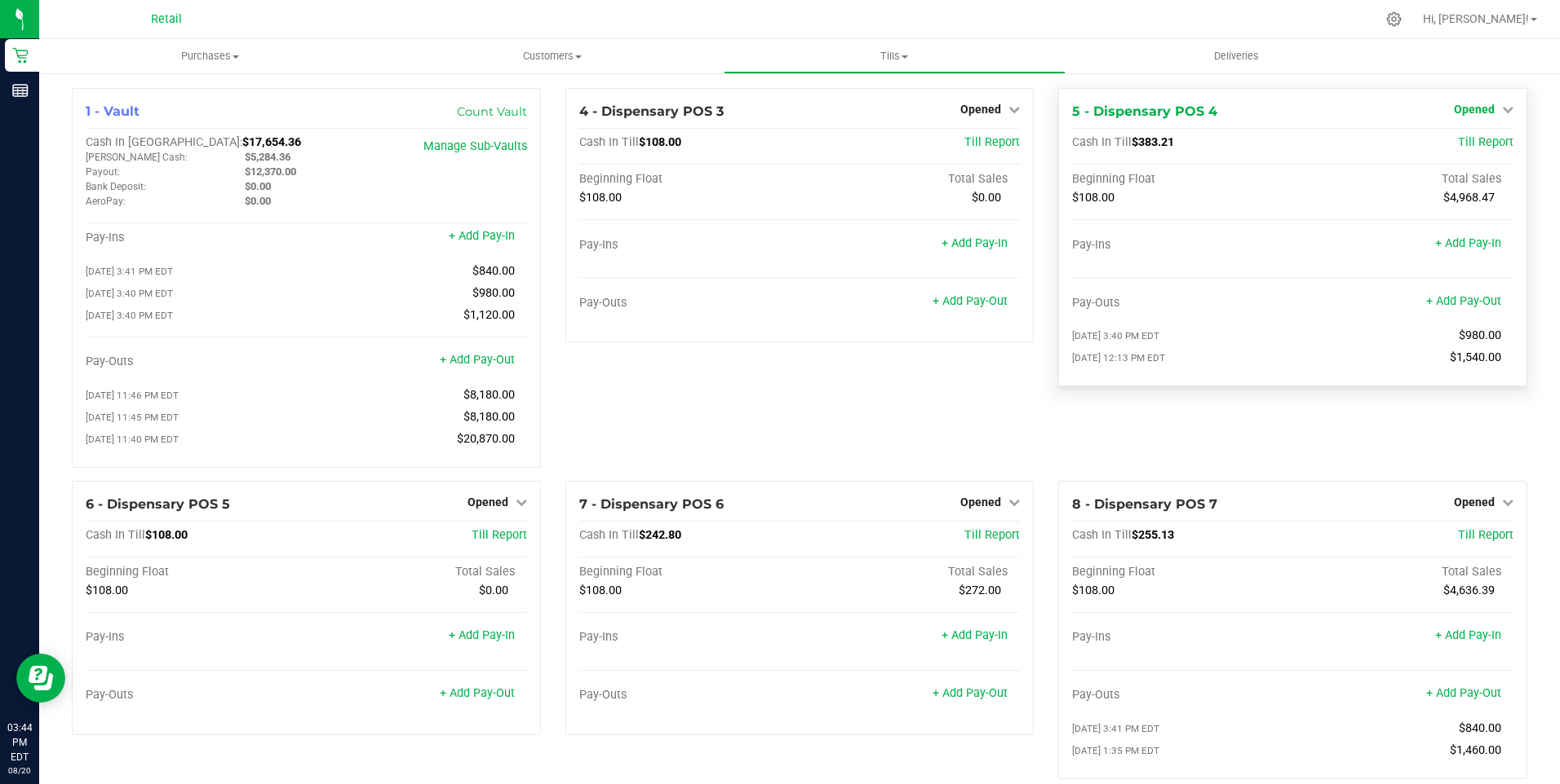
click at [1468, 107] on span "Opened" at bounding box center [1473, 109] width 41 height 13
click at [1456, 145] on link "Close Till" at bounding box center [1475, 143] width 44 height 13
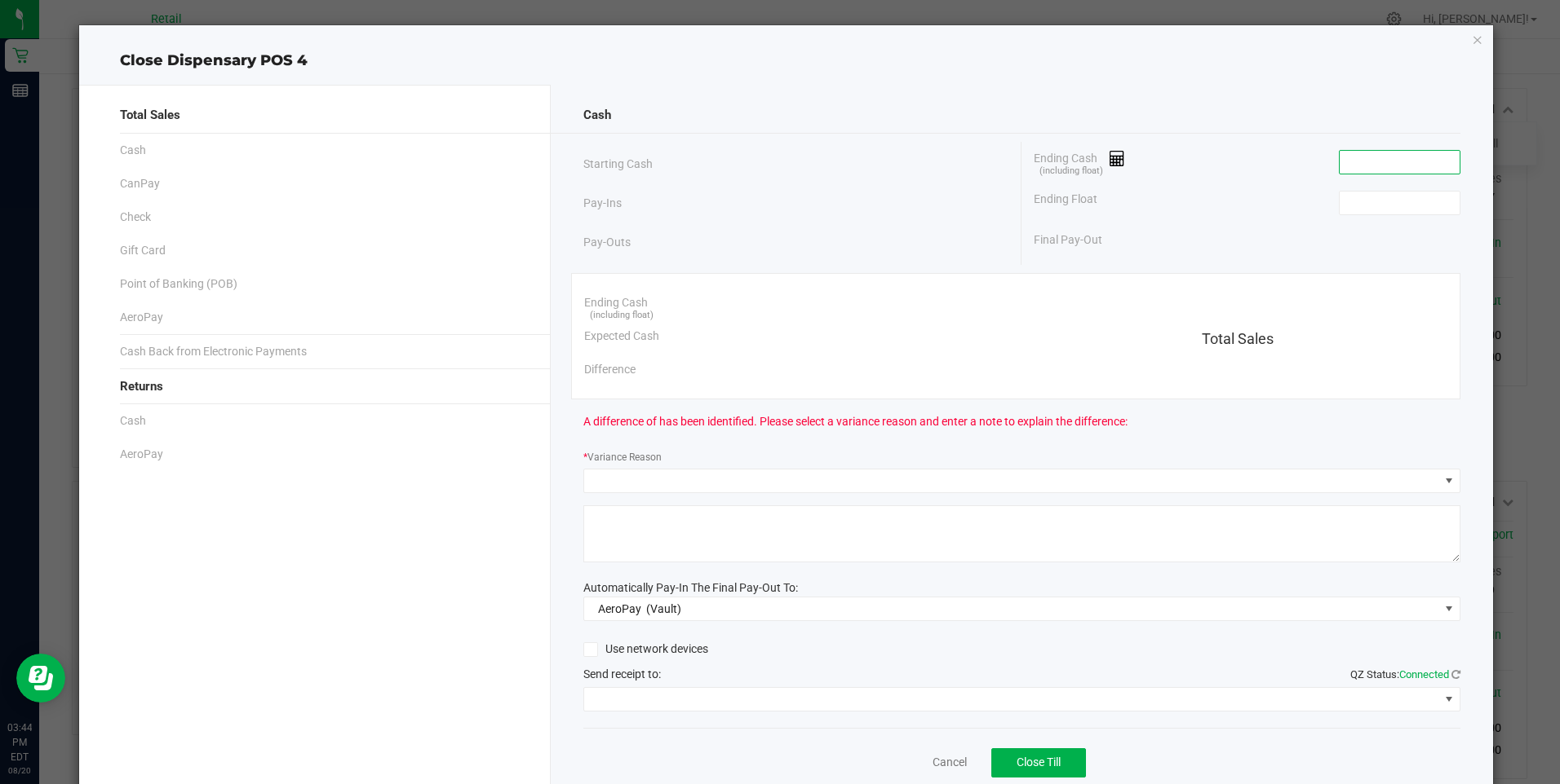
click at [1364, 166] on input at bounding box center [1399, 163] width 120 height 23
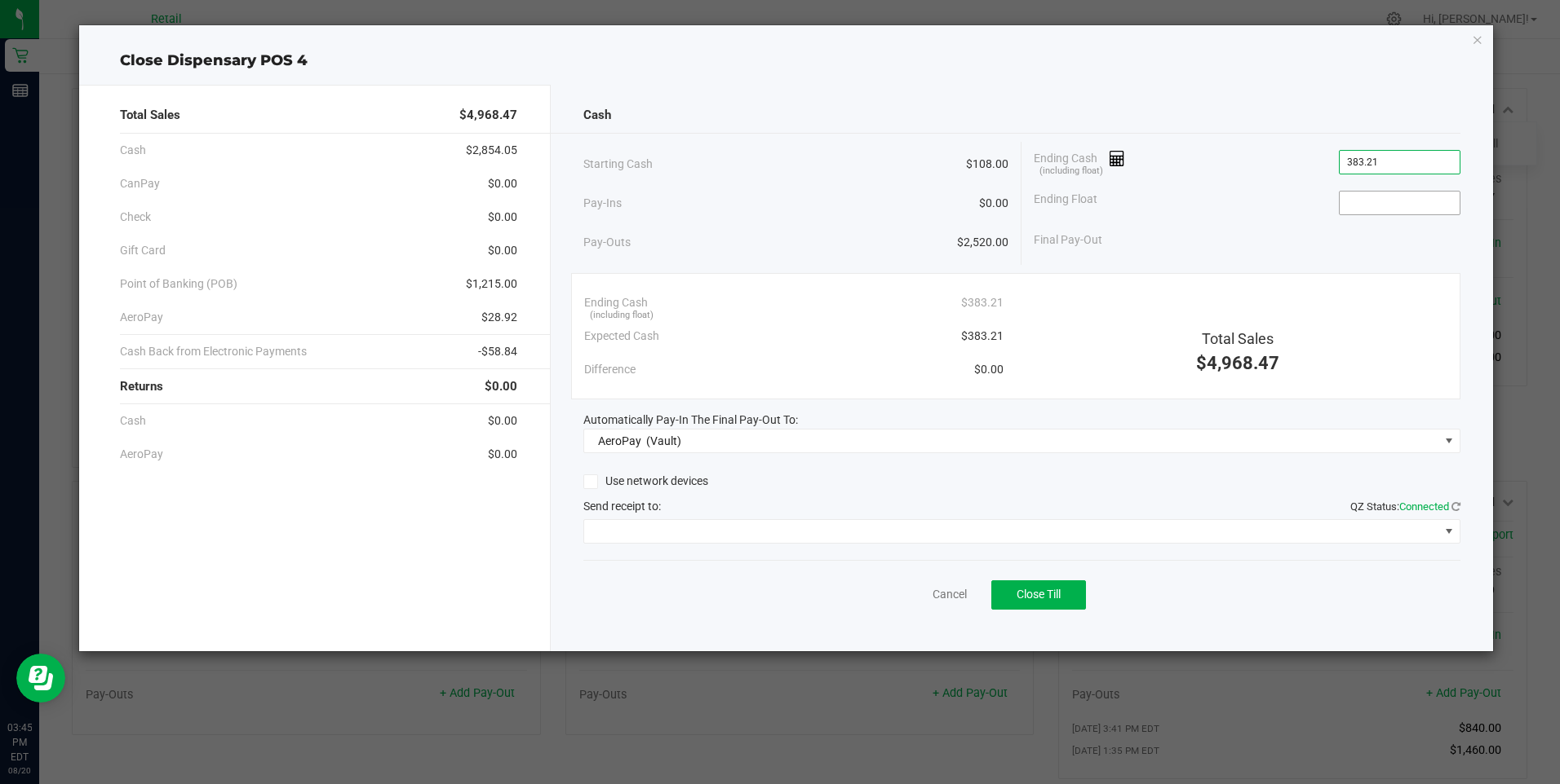
type input "$383.21"
click at [1362, 204] on input at bounding box center [1399, 203] width 120 height 23
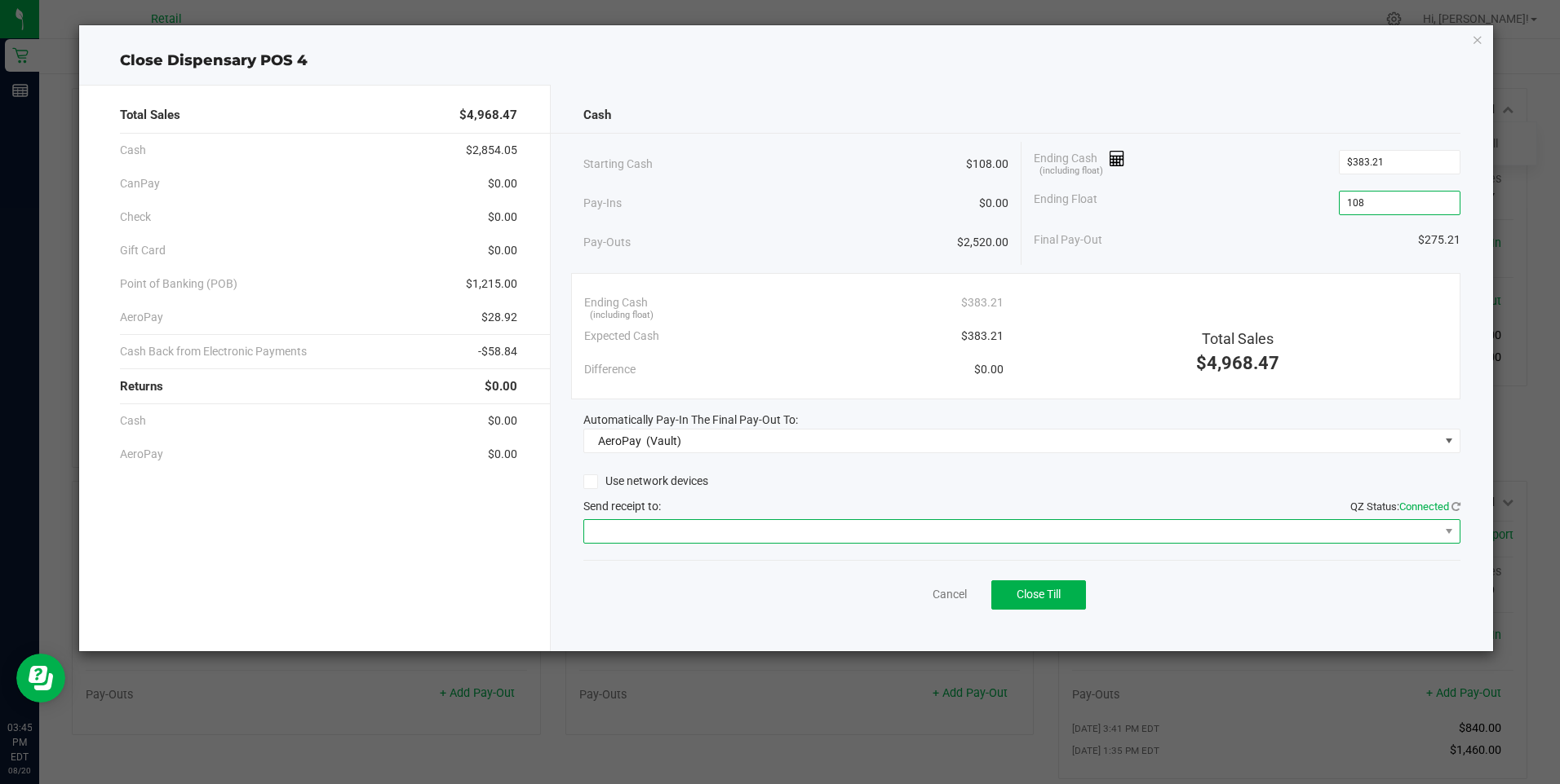
type input "$108.00"
click at [668, 528] on span at bounding box center [1012, 531] width 855 height 23
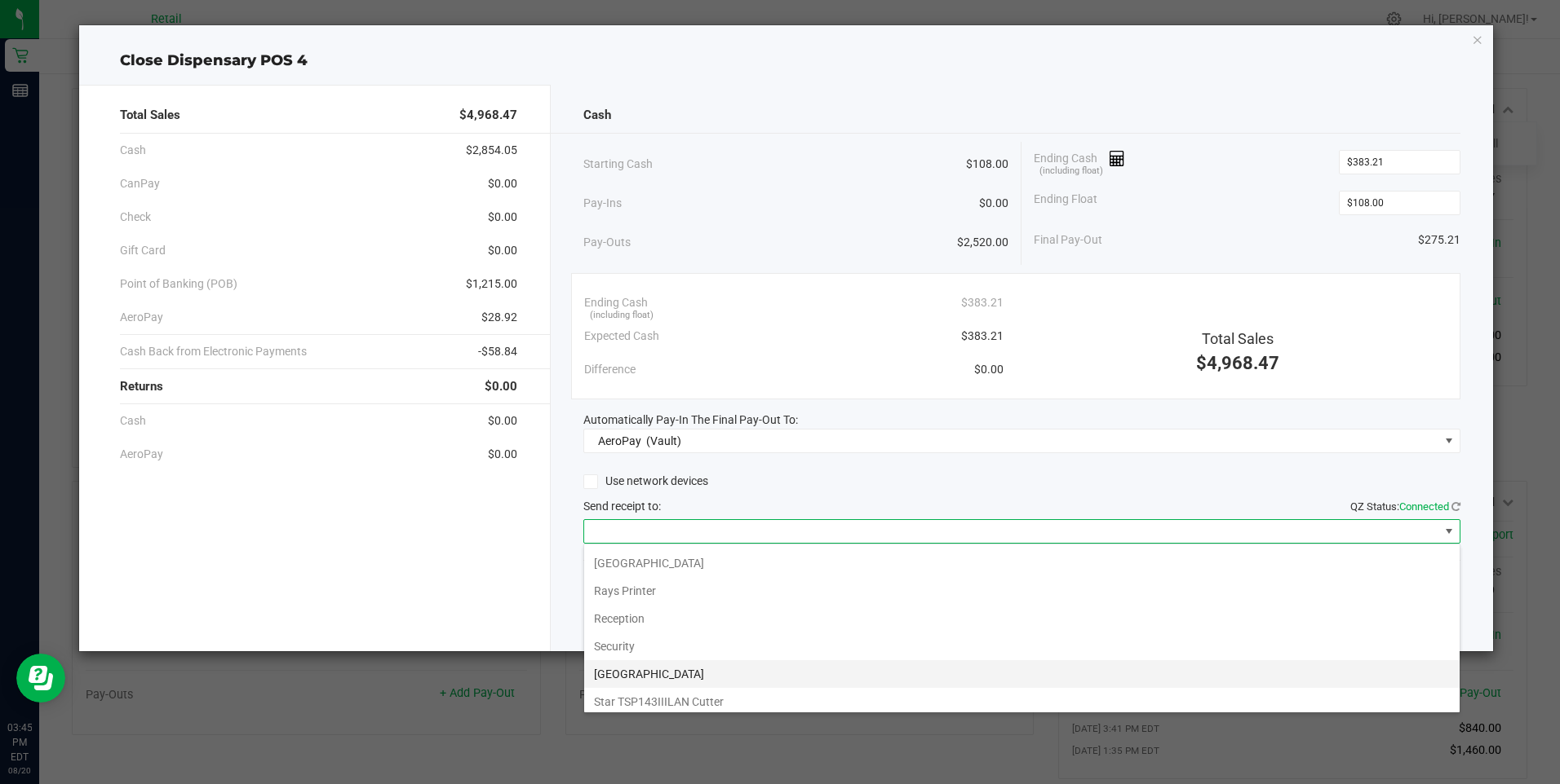
scroll to position [253, 0]
click at [645, 703] on Cutter "Star TSP143IIILAN Cutter" at bounding box center [1021, 697] width 875 height 28
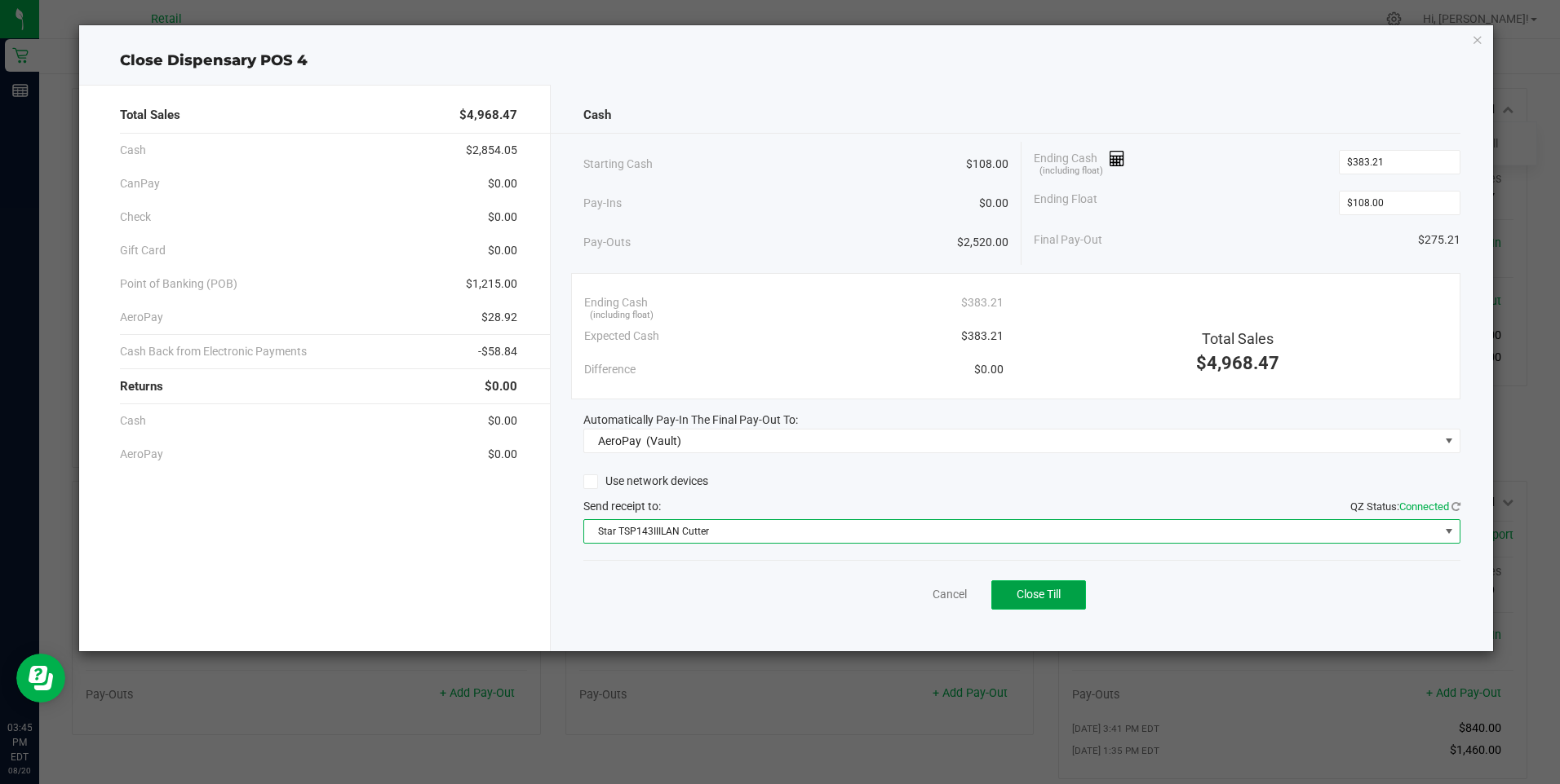
click at [1029, 589] on span "Close Till" at bounding box center [1038, 594] width 44 height 13
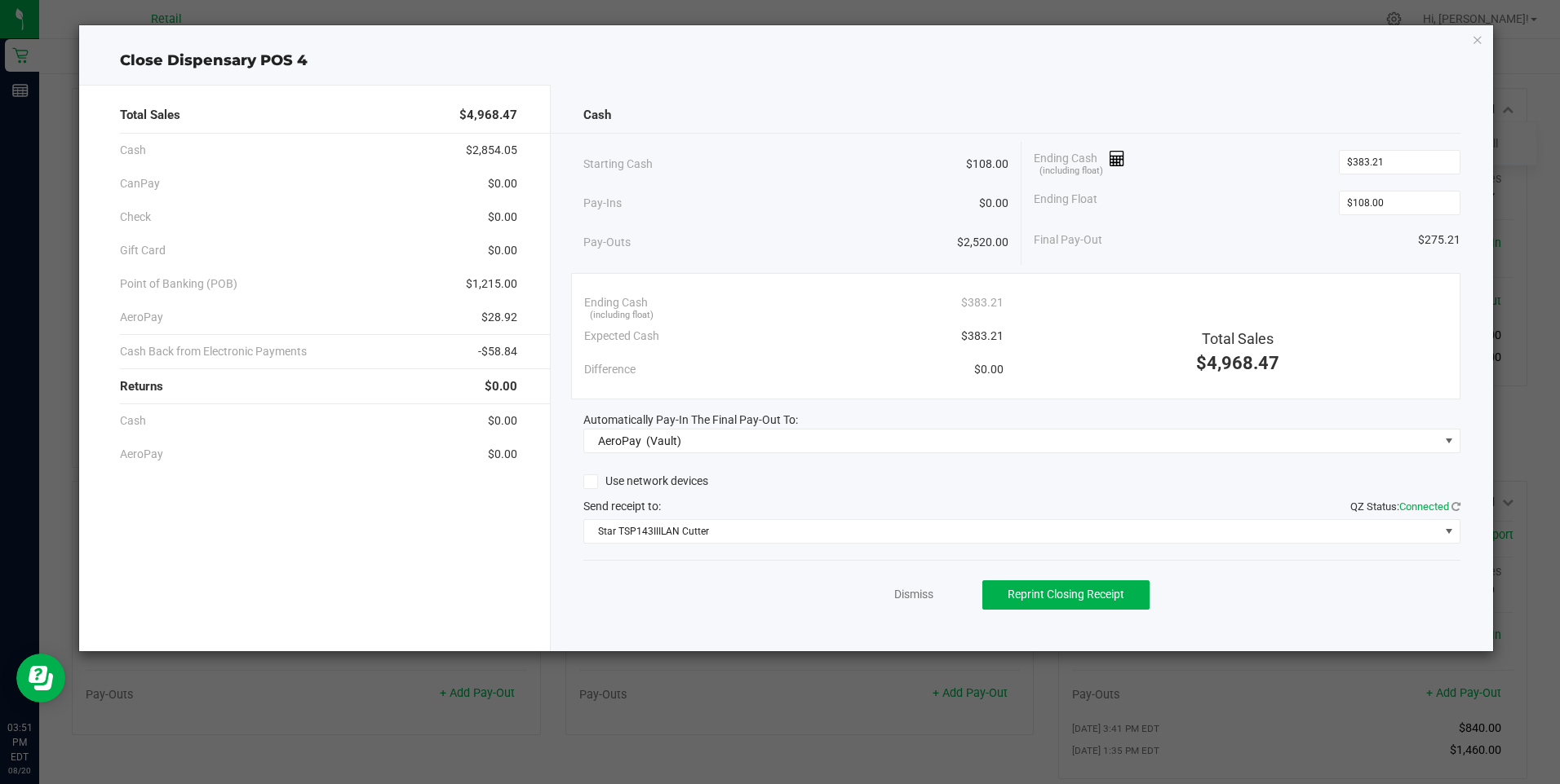
click at [744, 660] on ngb-modal-window "Close Dispensary POS 4 Total Sales $4,968.47 Cash $2,854.05 CanPay $0.00 Check …" at bounding box center [786, 392] width 1572 height 784
drag, startPoint x: 744, startPoint y: 622, endPoint x: 738, endPoint y: 606, distance: 17.1
click at [738, 606] on div "Cash Starting Cash $108.00 Pay-Ins $0.00 Pay-Outs $2,520.00 Ending Cash (includ…" at bounding box center [1021, 368] width 942 height 566
click at [909, 599] on link "Dismiss" at bounding box center [913, 595] width 39 height 17
